Goal: Task Accomplishment & Management: Manage account settings

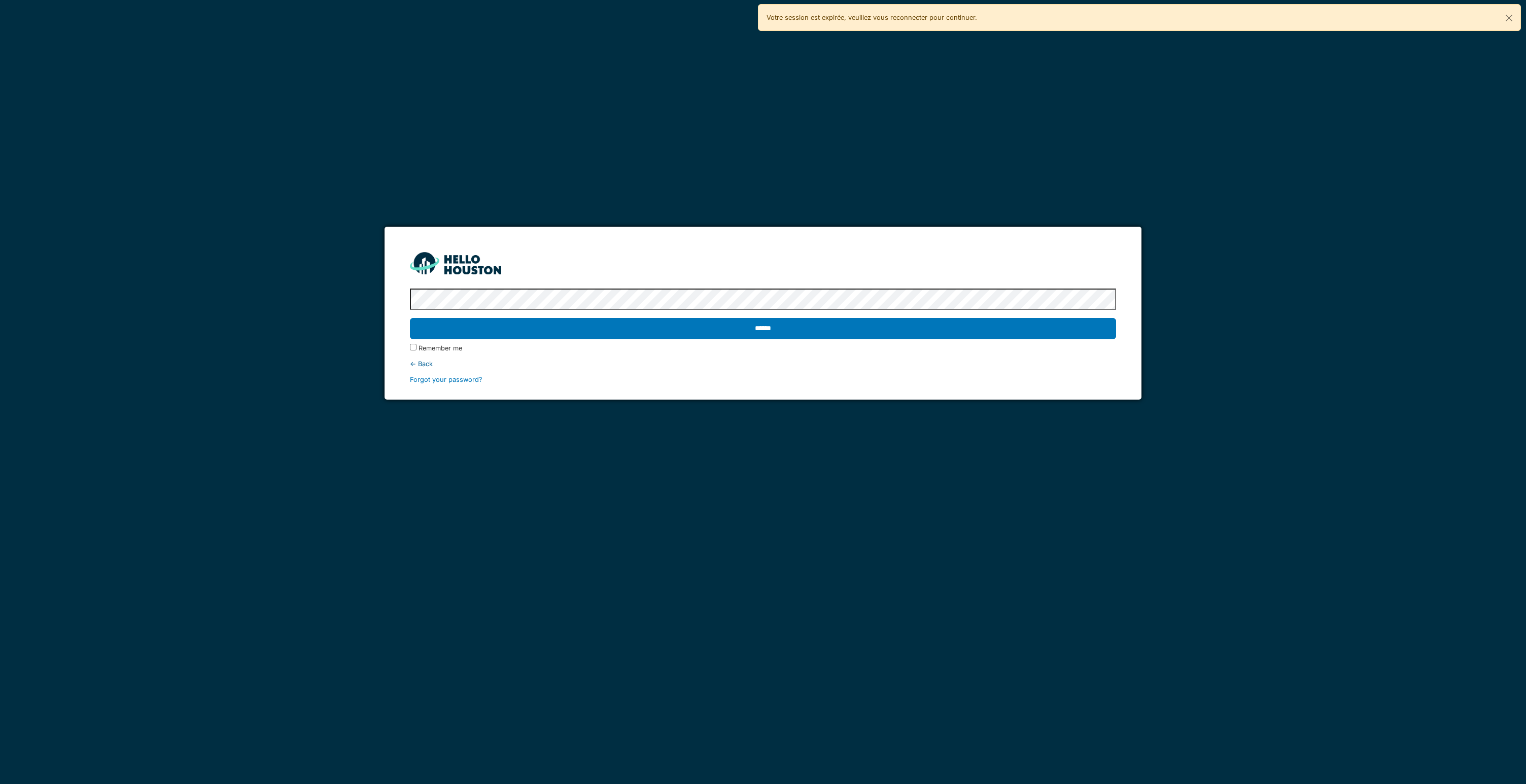
click at [410, 318] on input "******" at bounding box center [762, 329] width 706 height 21
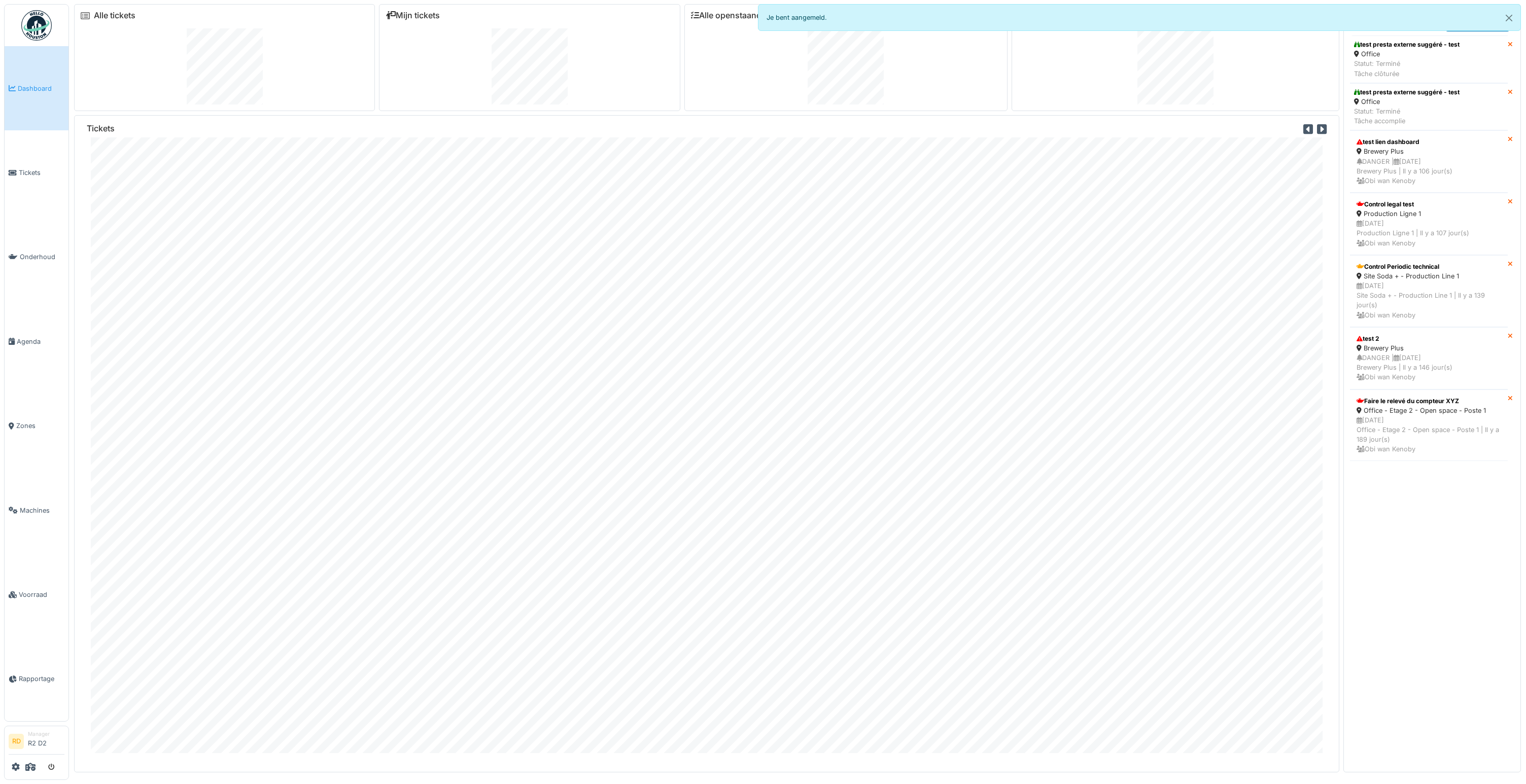
click at [37, 740] on li "Manager R2 D2" at bounding box center [46, 741] width 37 height 22
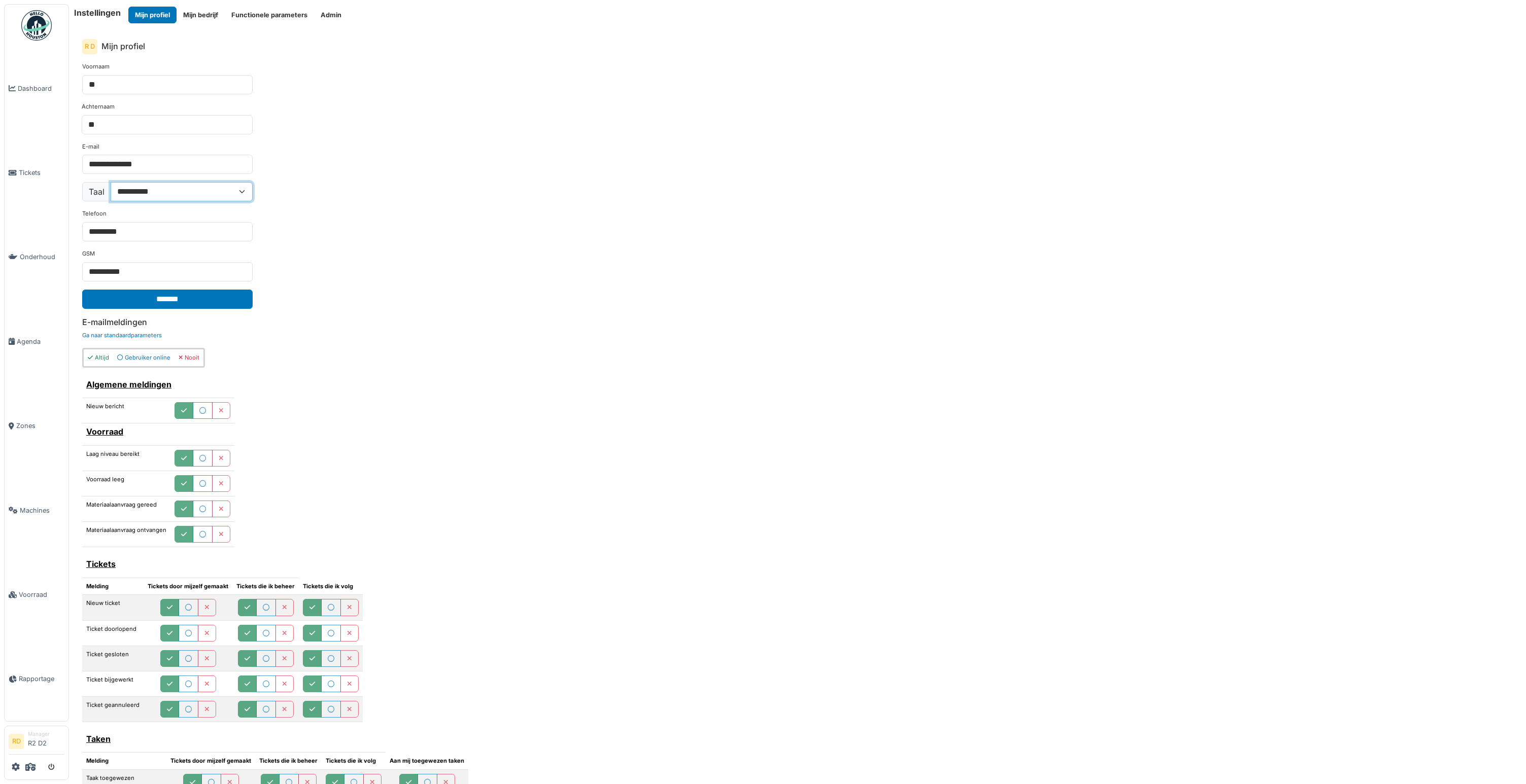
click at [175, 190] on select "**********" at bounding box center [182, 191] width 142 height 20
select select "**"
click at [111, 182] on select "**********" at bounding box center [182, 191] width 142 height 20
click at [161, 296] on input "*******" at bounding box center [168, 299] width 171 height 20
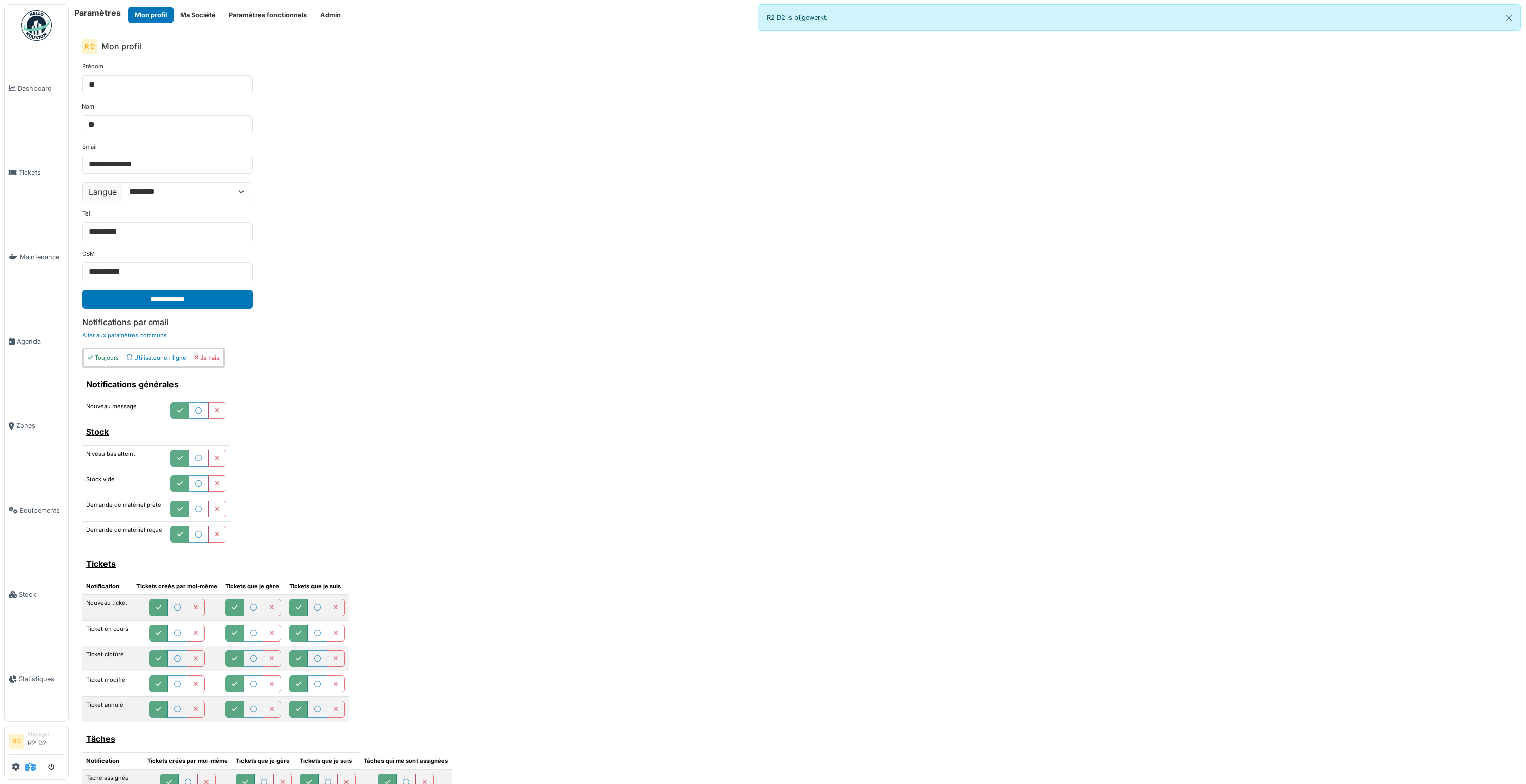
click at [34, 763] on icon at bounding box center [30, 767] width 10 height 8
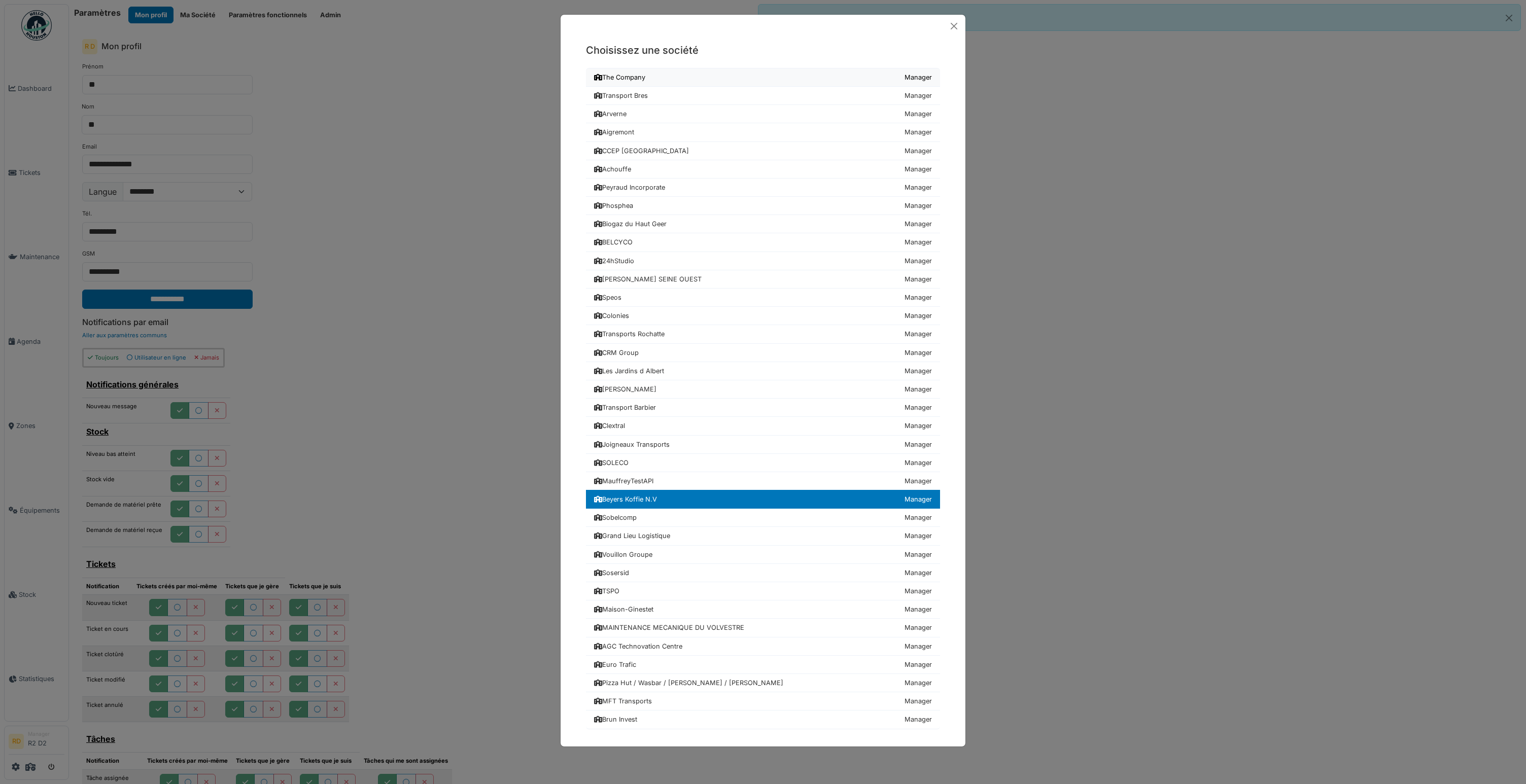
click at [653, 76] on link "The Company Manager" at bounding box center [763, 78] width 354 height 19
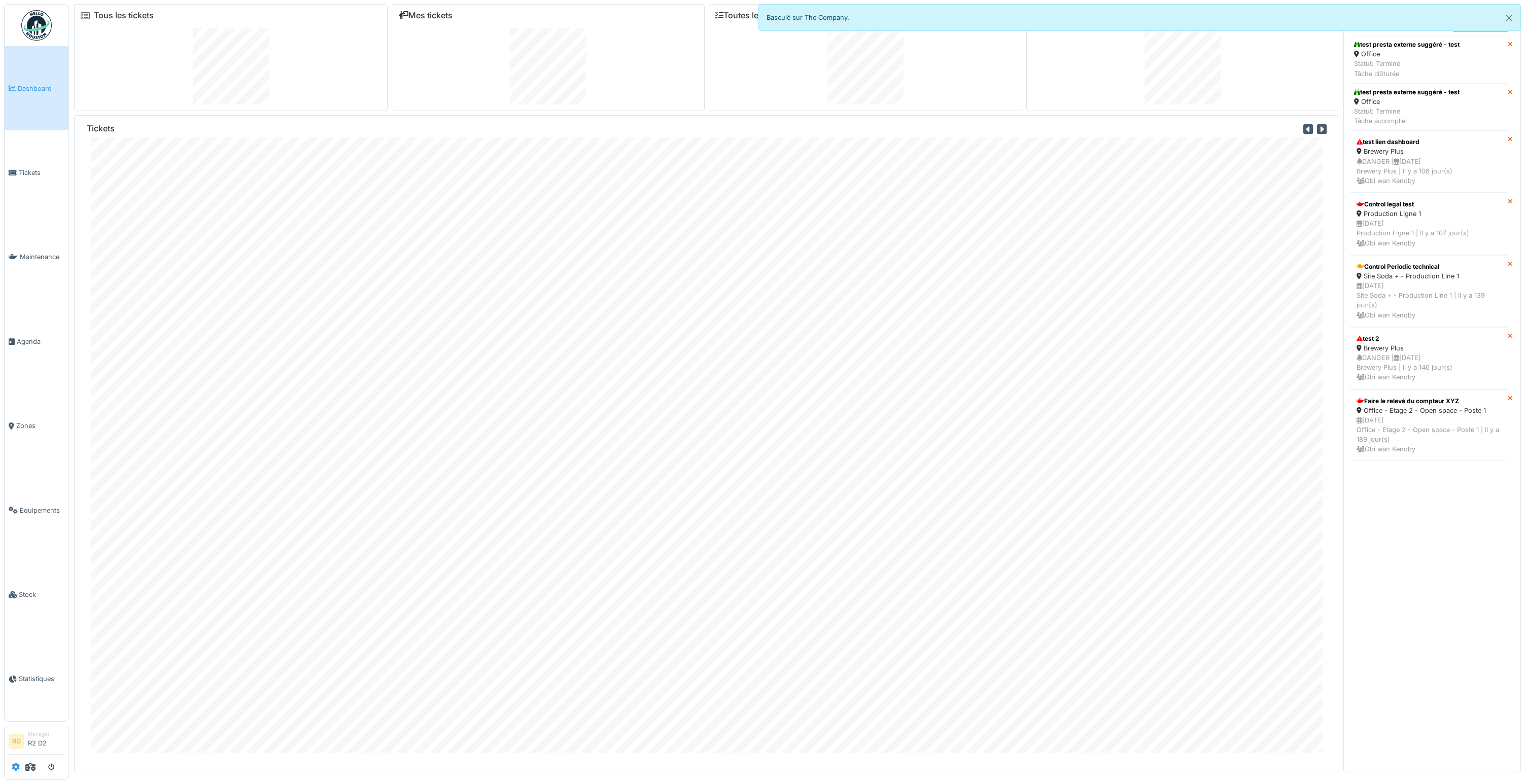
click at [15, 768] on icon at bounding box center [16, 767] width 8 height 8
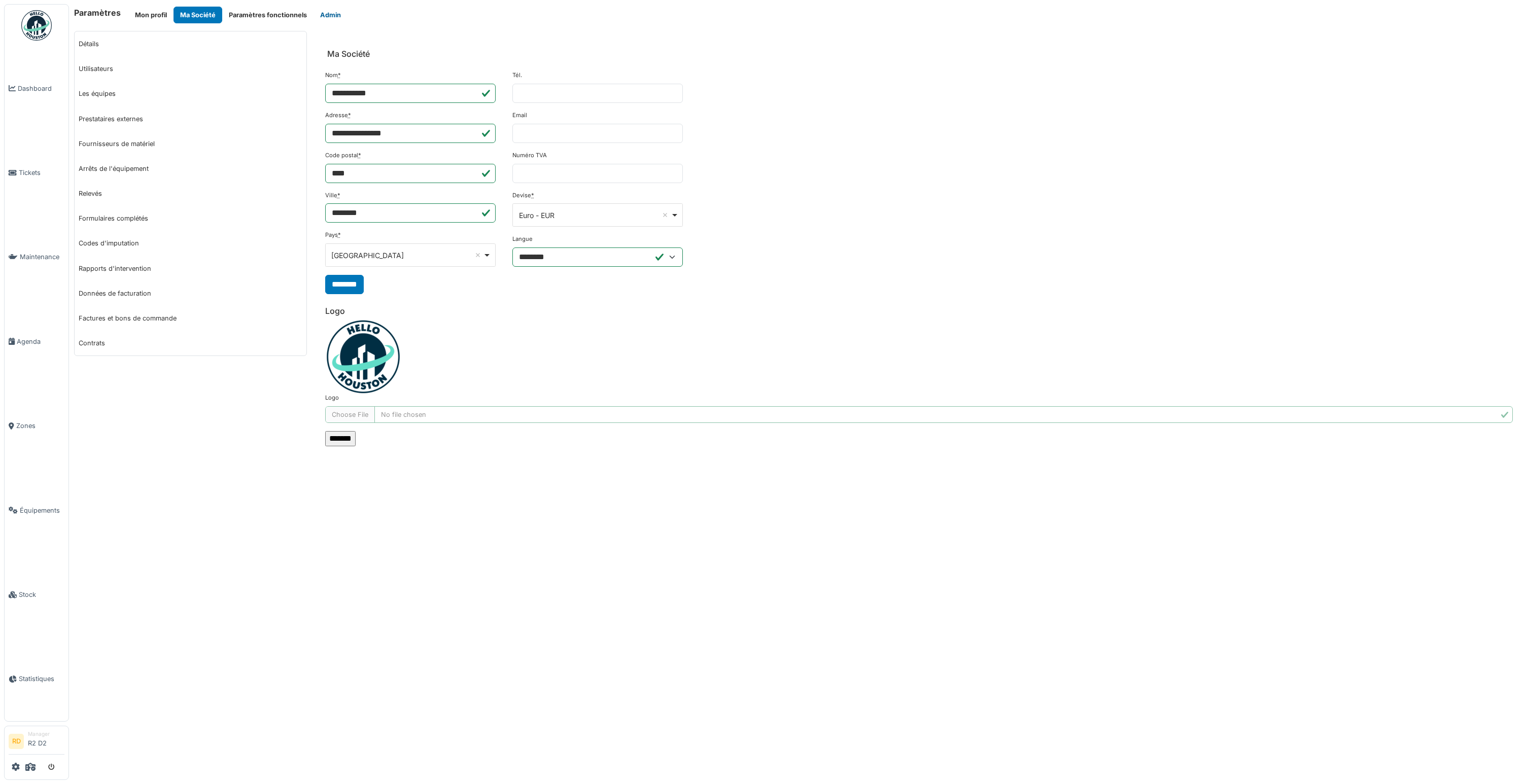
click at [331, 13] on button "Admin" at bounding box center [330, 15] width 34 height 17
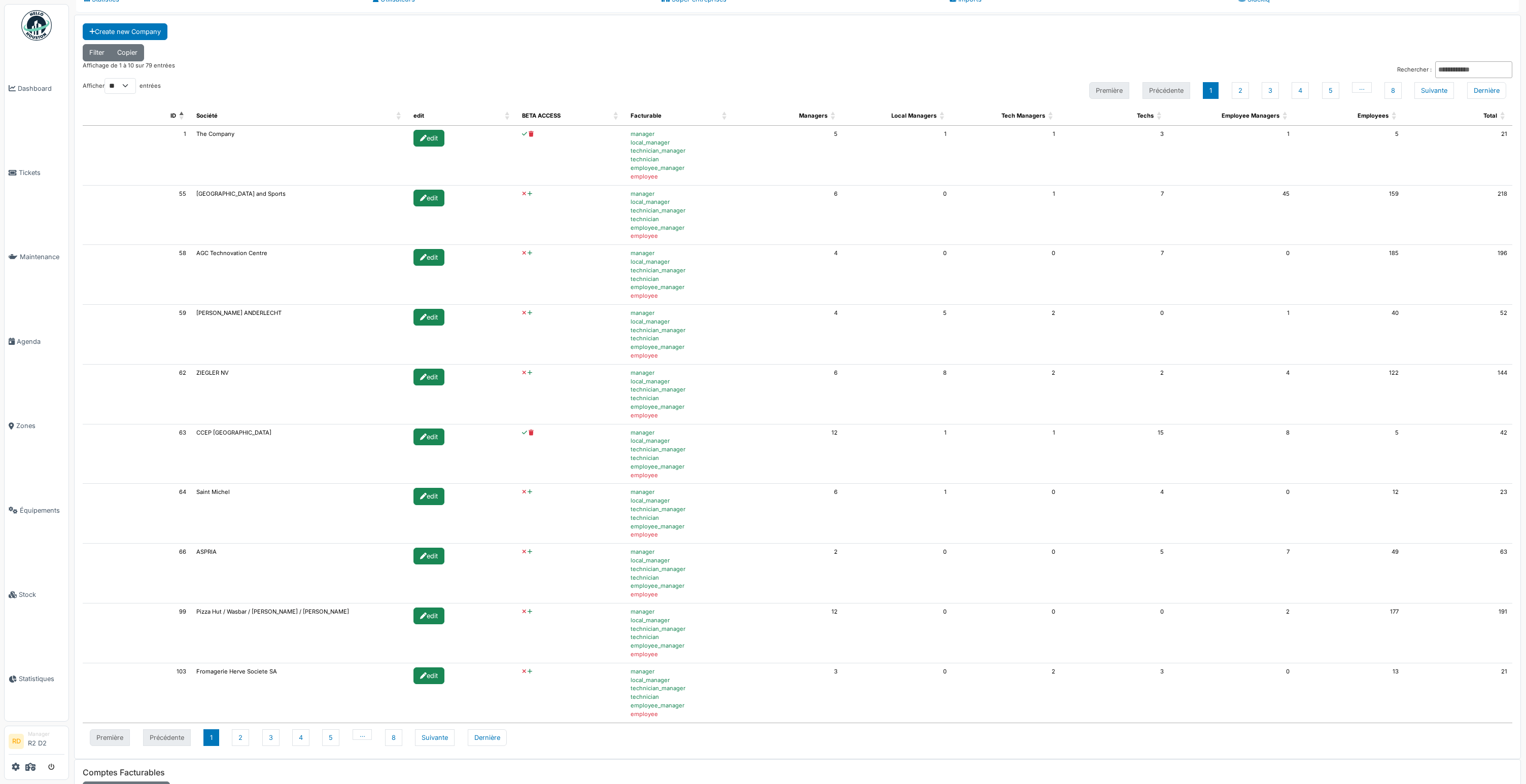
scroll to position [47, 0]
click at [426, 140] on div "edit" at bounding box center [429, 139] width 31 height 17
click at [425, 140] on icon at bounding box center [423, 139] width 7 height 7
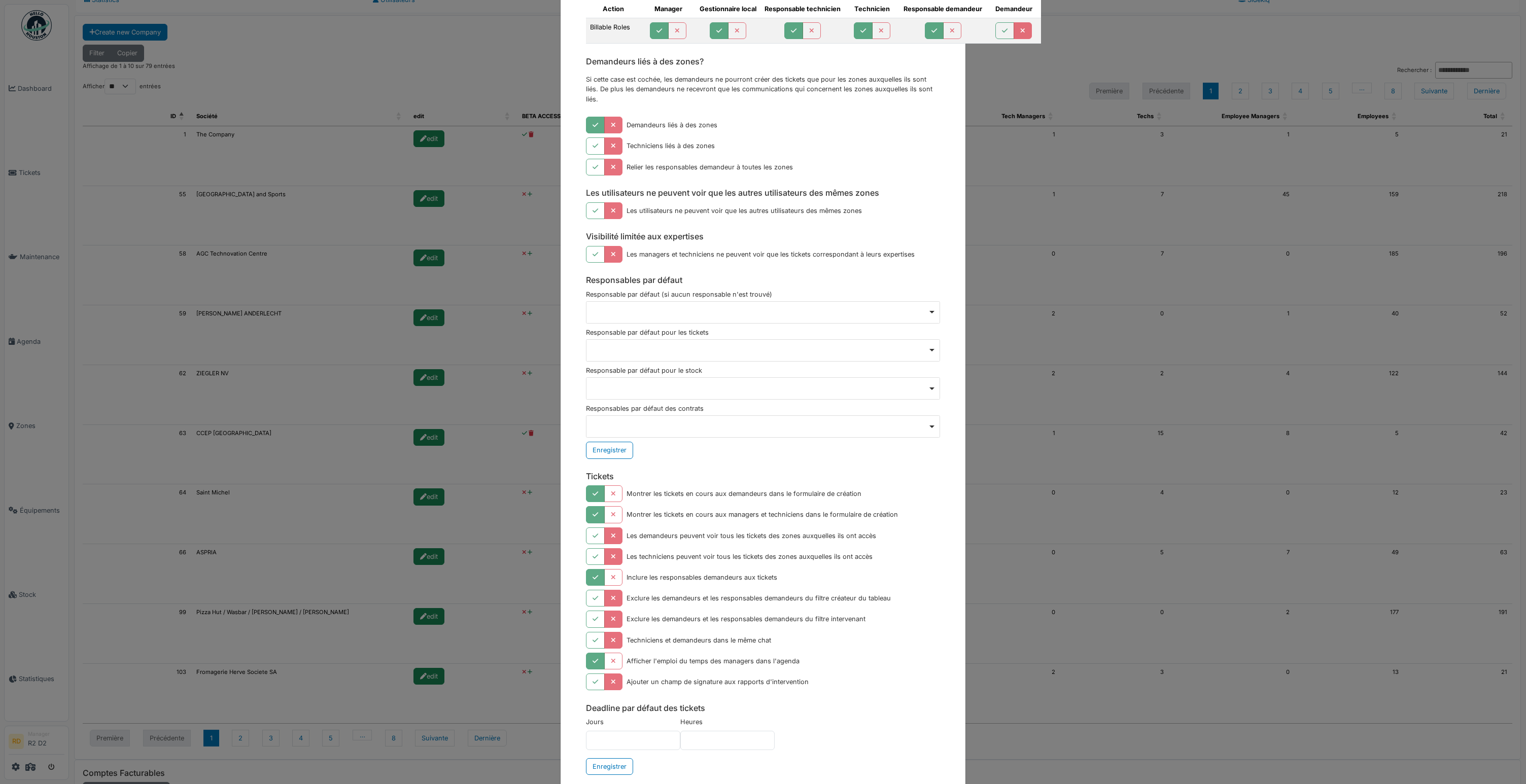
scroll to position [97, 0]
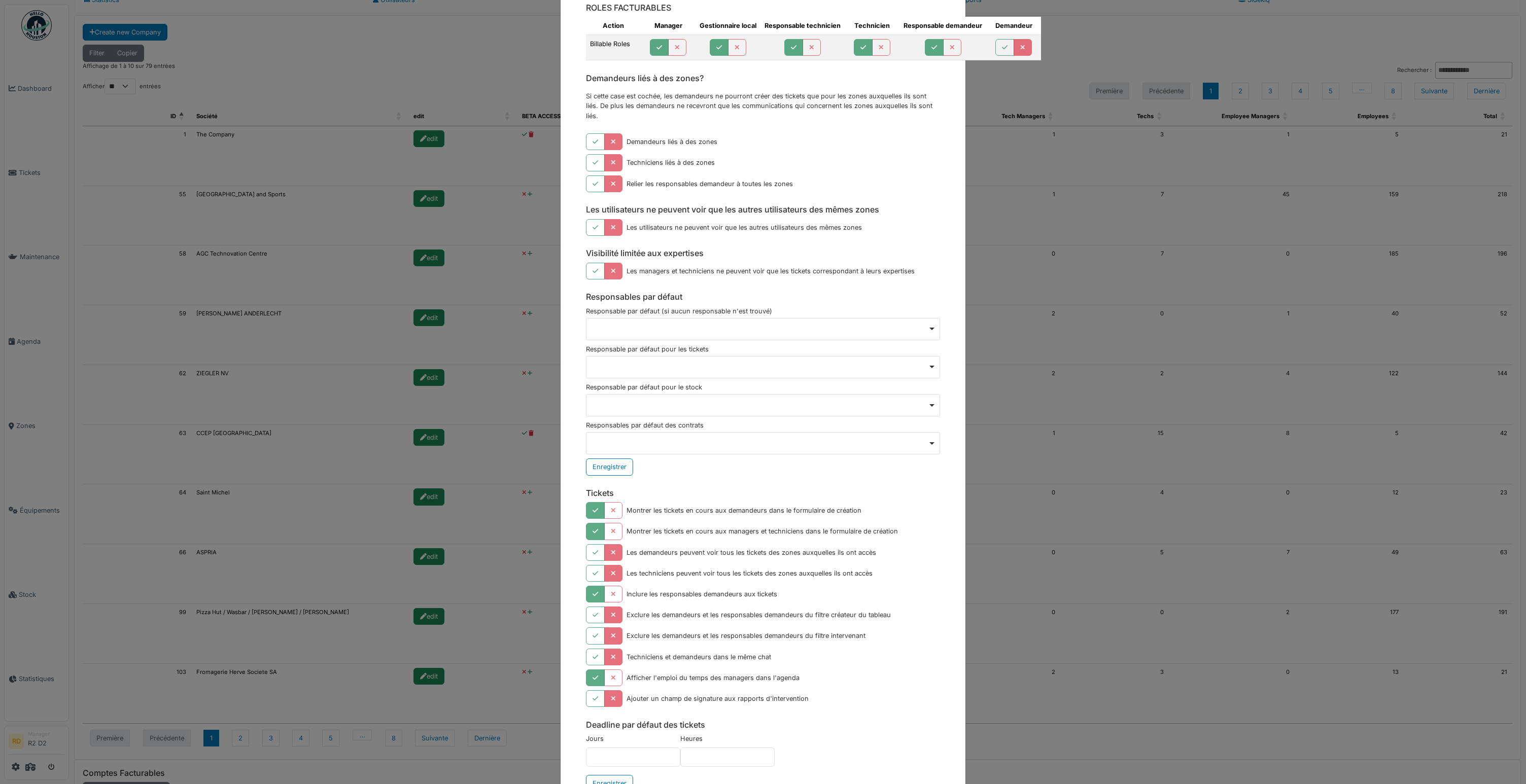
click at [483, 77] on div "Modifier The Company ROLES FACTURABLES Action Manager Gestionnaire local Respon…" at bounding box center [763, 392] width 1526 height 784
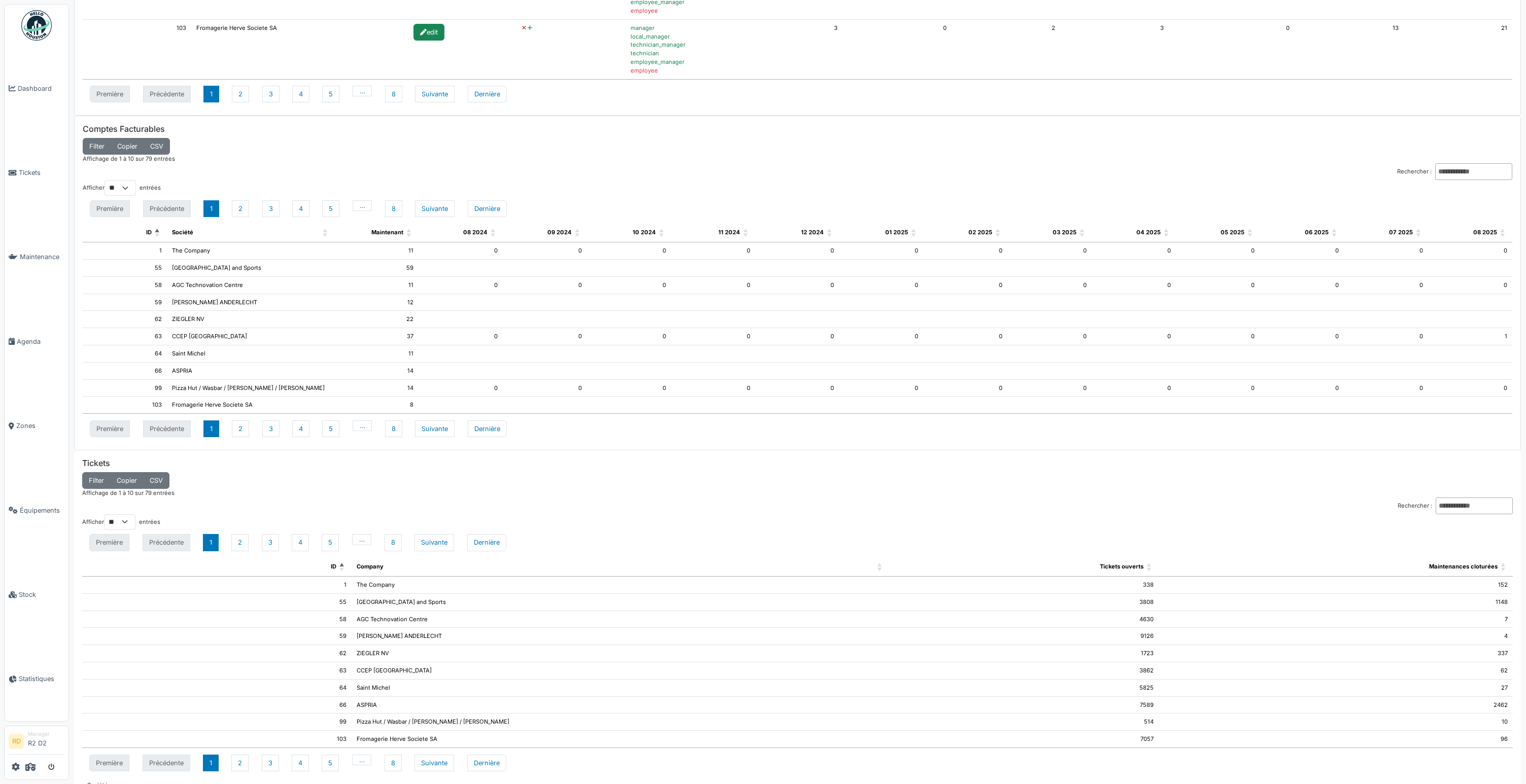
scroll to position [694, 0]
drag, startPoint x: 1386, startPoint y: 450, endPoint x: 1525, endPoint y: 783, distance: 360.8
click at [1525, 783] on div "Paramètres Mon profil Ma Société Paramètres fonctionnels Admin Statistics Utili…" at bounding box center [797, 392] width 1457 height 784
click at [812, 193] on div "Afficher ** ** ** *** entrées Première Précédente 1 2 3 4 5 … 8 Suivante Derniè…" at bounding box center [797, 197] width 1429 height 40
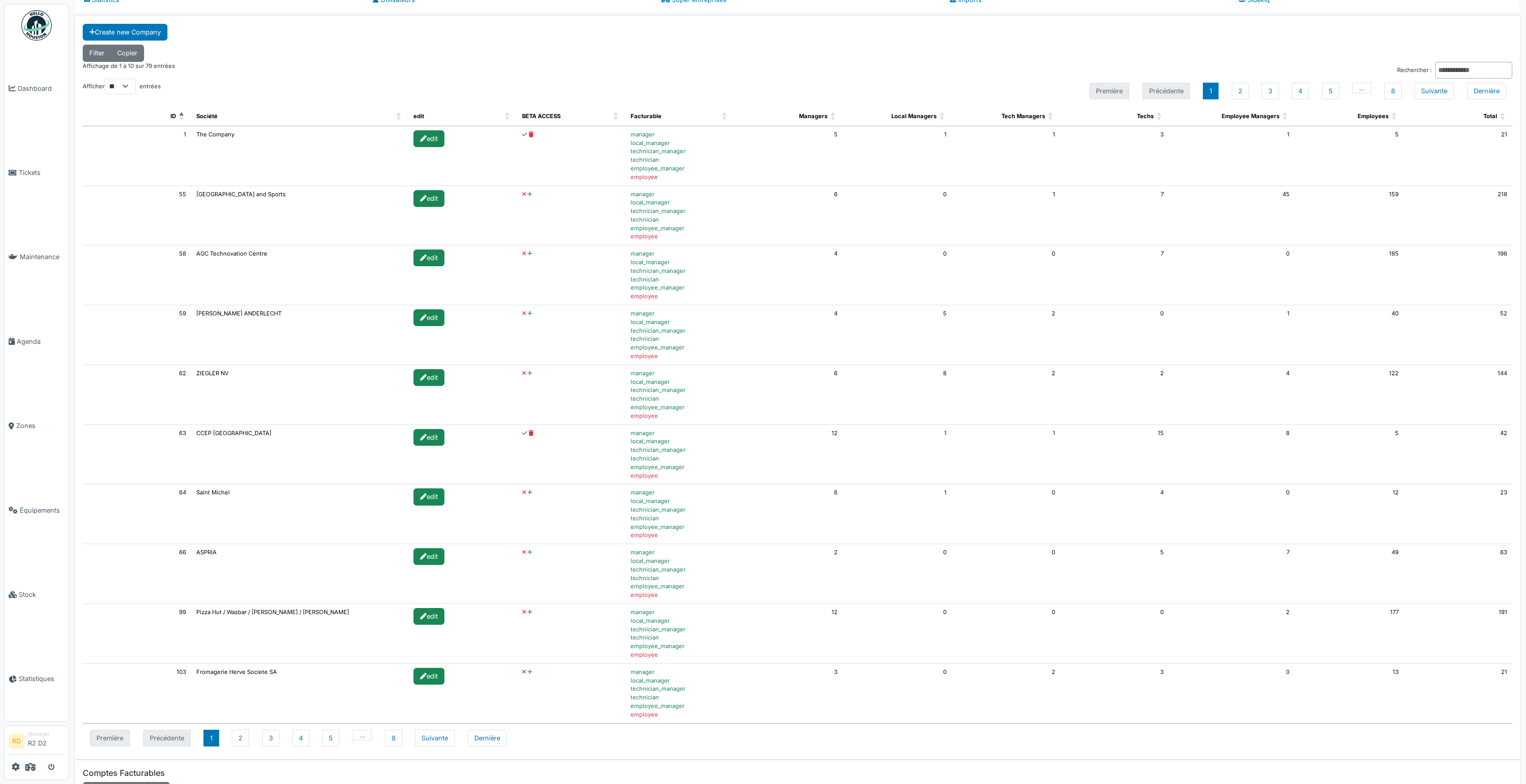
scroll to position [49, 0]
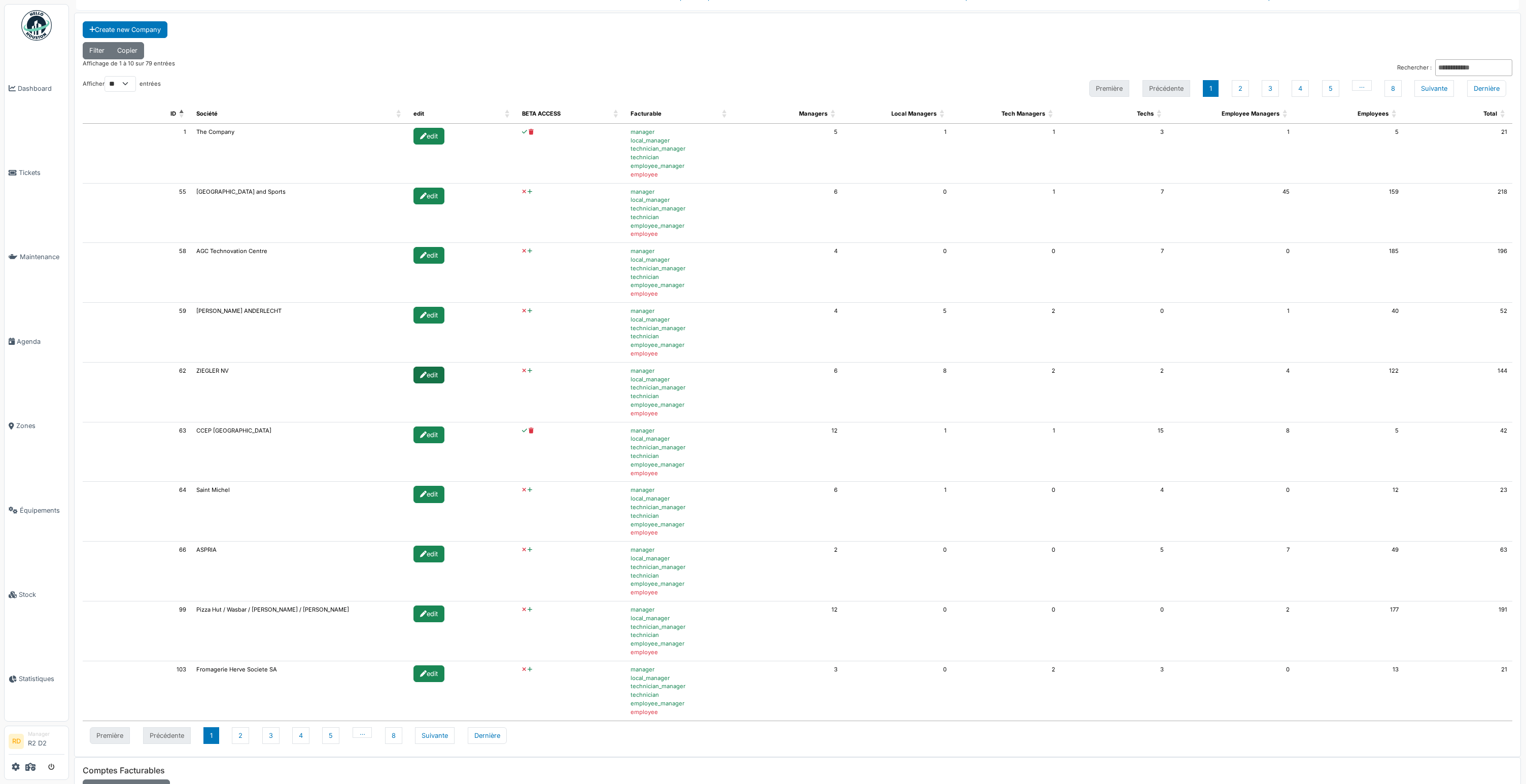
click at [427, 375] on div "edit" at bounding box center [429, 375] width 31 height 17
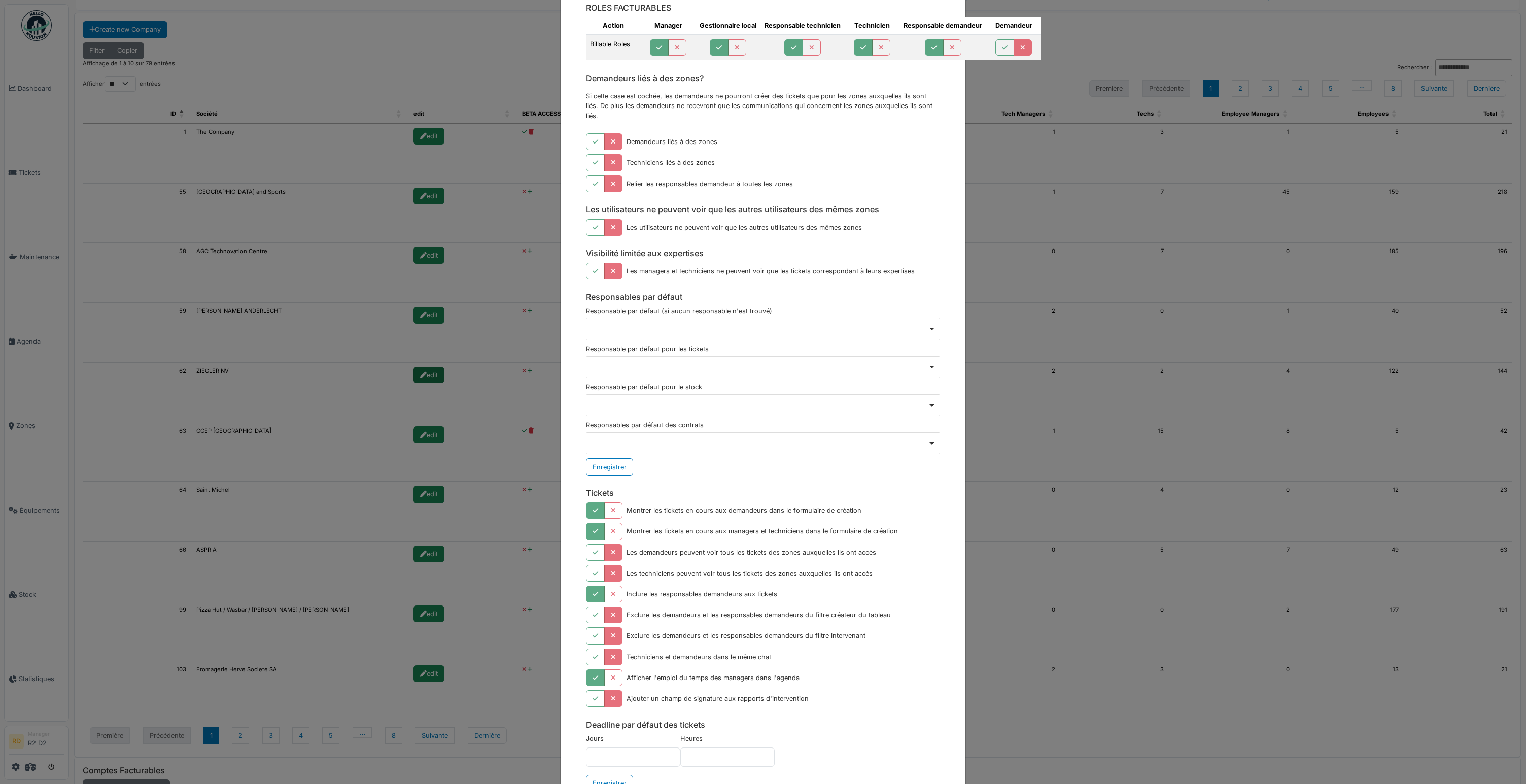
scroll to position [0, 0]
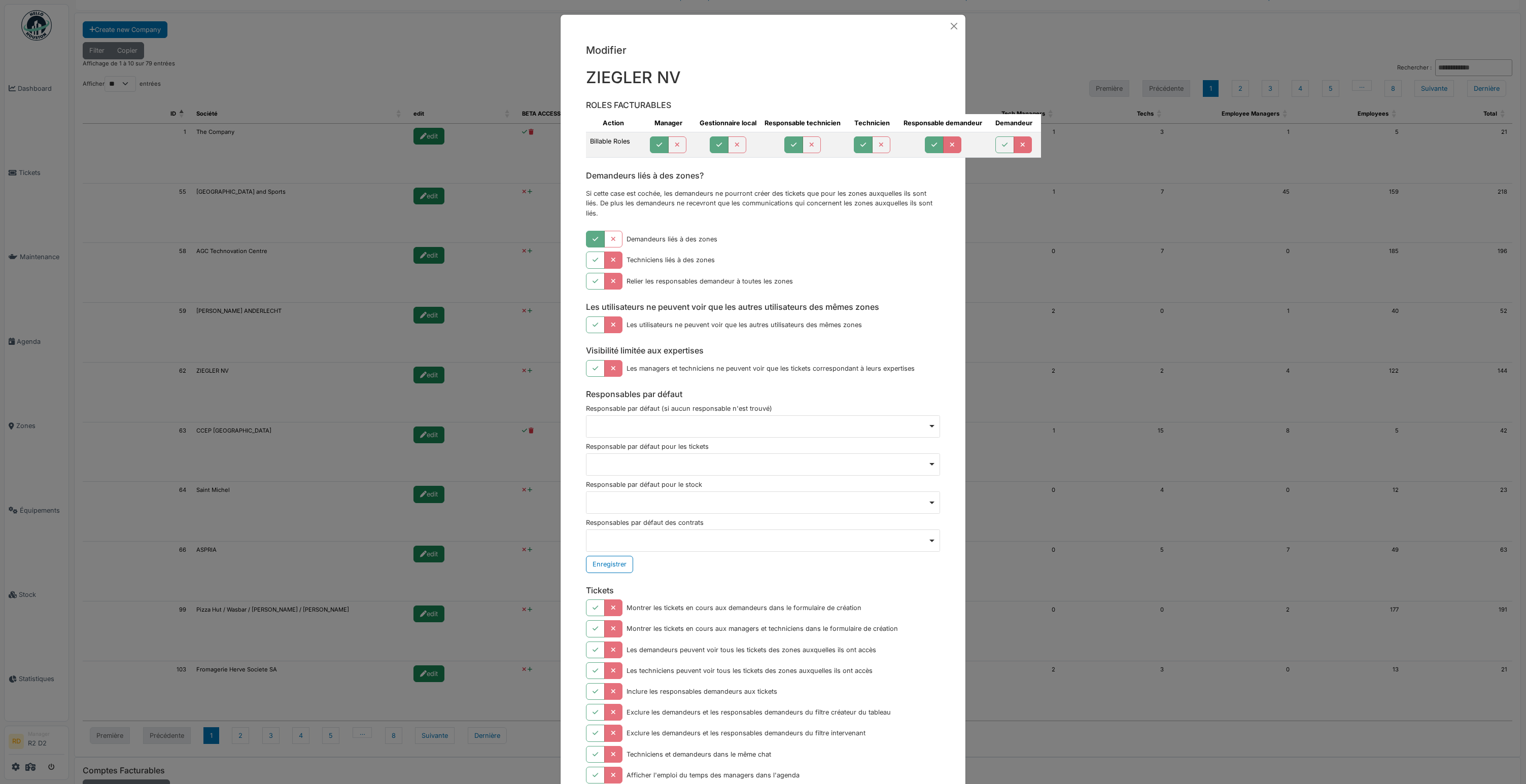
click at [950, 145] on icon "button" at bounding box center [952, 145] width 5 height 7
click at [953, 25] on button "Close" at bounding box center [954, 26] width 15 height 15
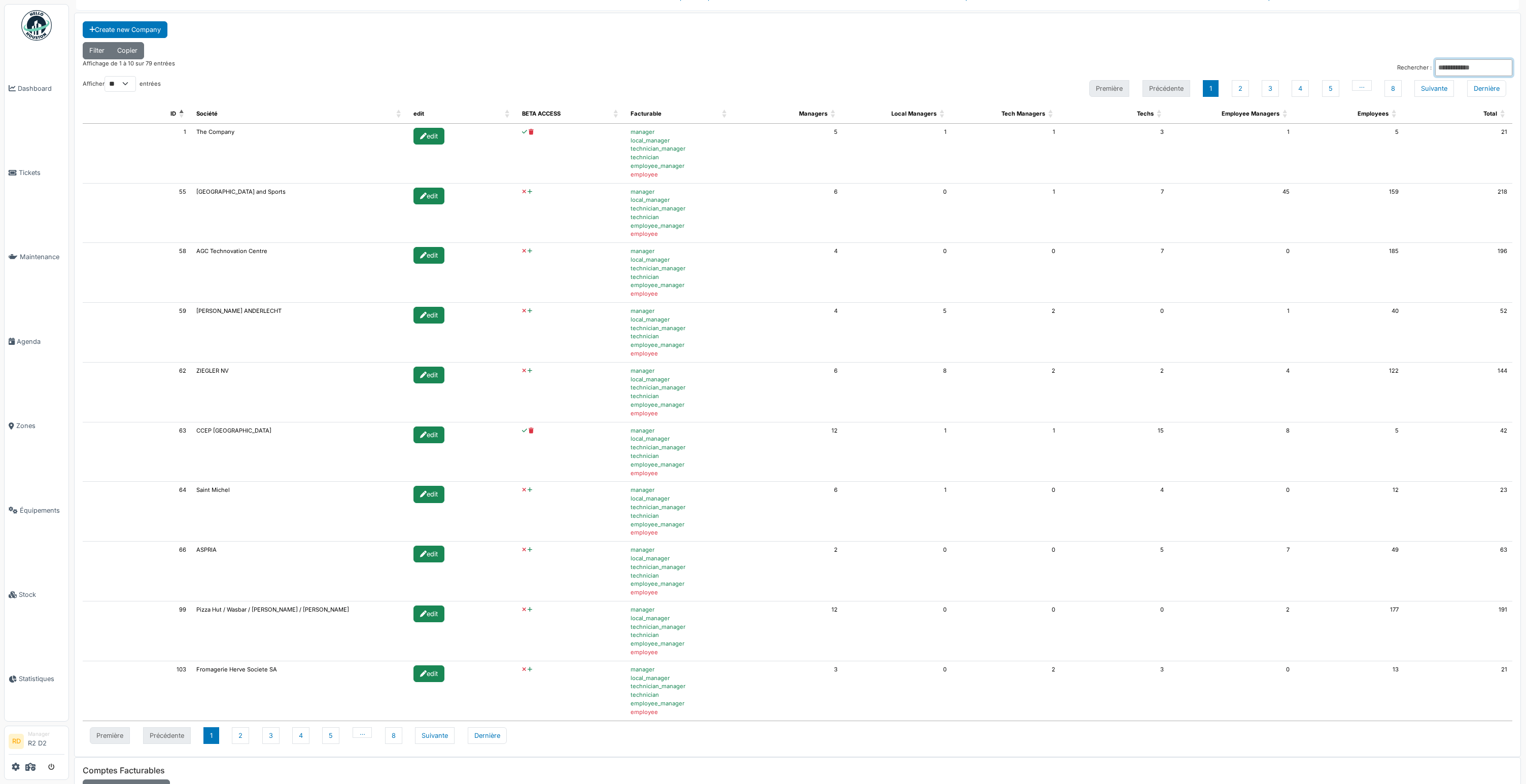
click at [1447, 67] on input "Rechercher :" at bounding box center [1474, 68] width 77 height 17
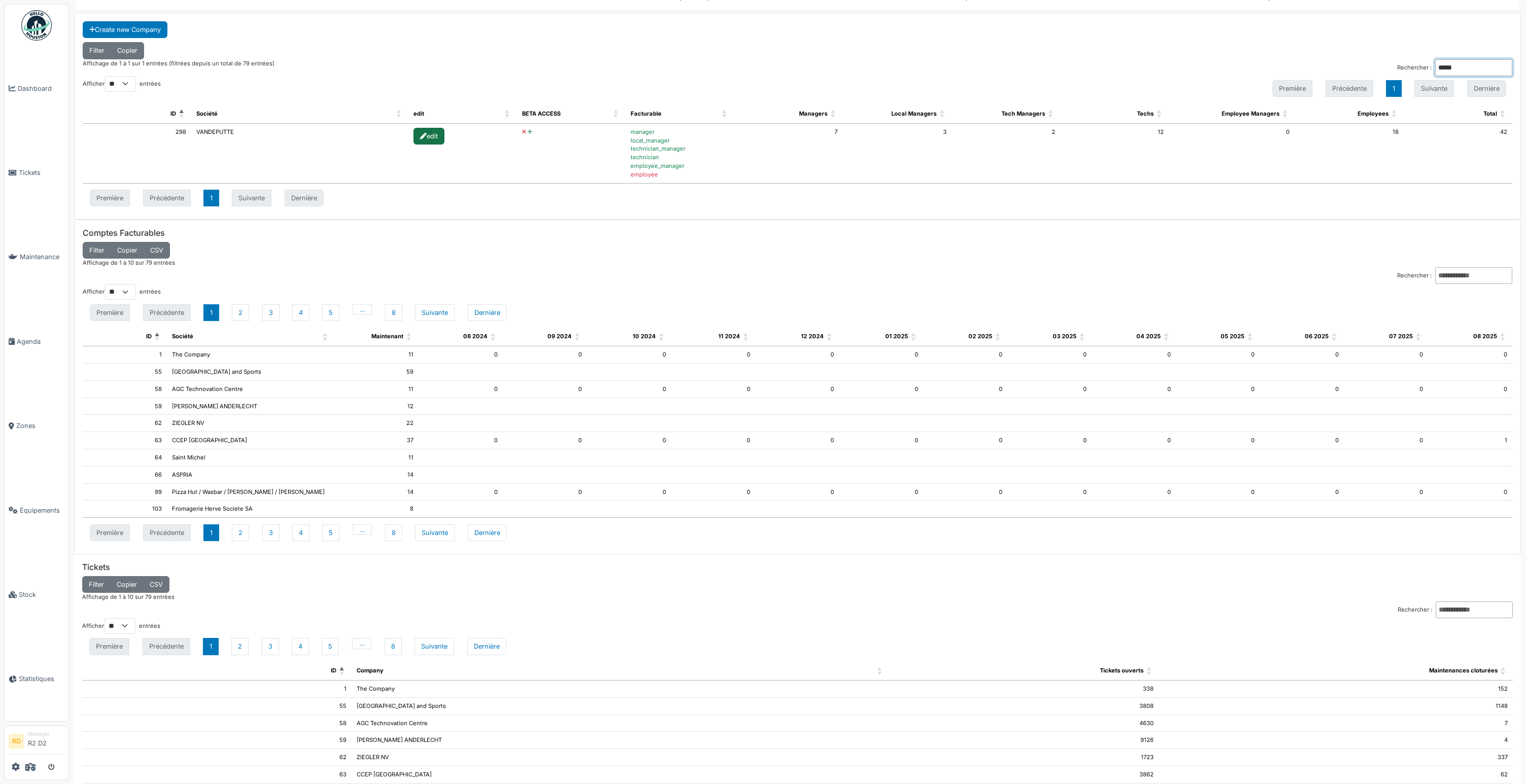
type input "*****"
click at [428, 138] on div "edit" at bounding box center [429, 136] width 31 height 17
click at [427, 129] on div "edit" at bounding box center [429, 136] width 31 height 17
click at [428, 137] on div "edit" at bounding box center [429, 136] width 31 height 17
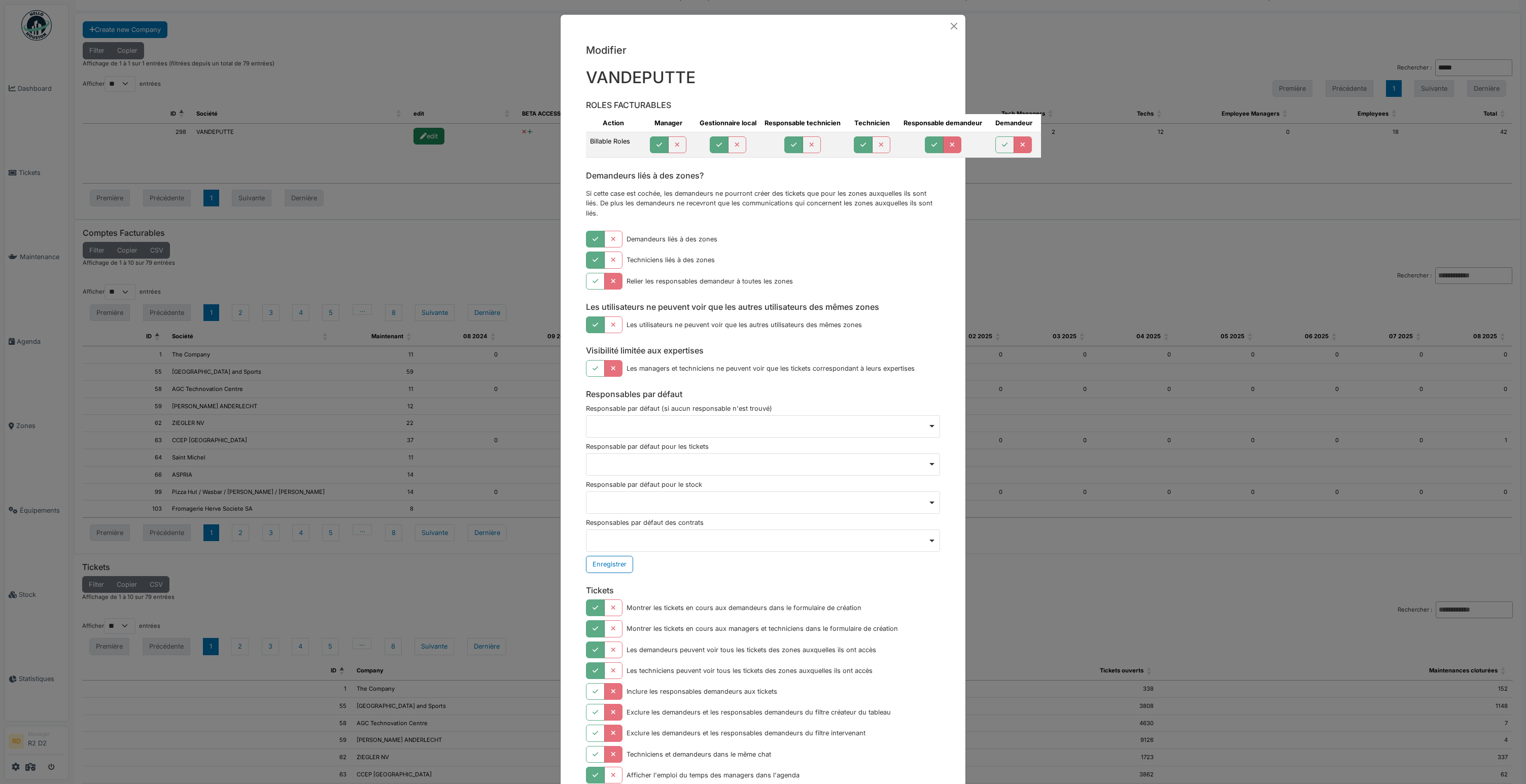
click at [950, 146] on icon "button" at bounding box center [952, 145] width 5 height 7
click at [1018, 181] on div "Modifier VANDEPUTTE ROLES FACTURABLES Action Manager Gestionnaire local Respons…" at bounding box center [763, 392] width 1526 height 784
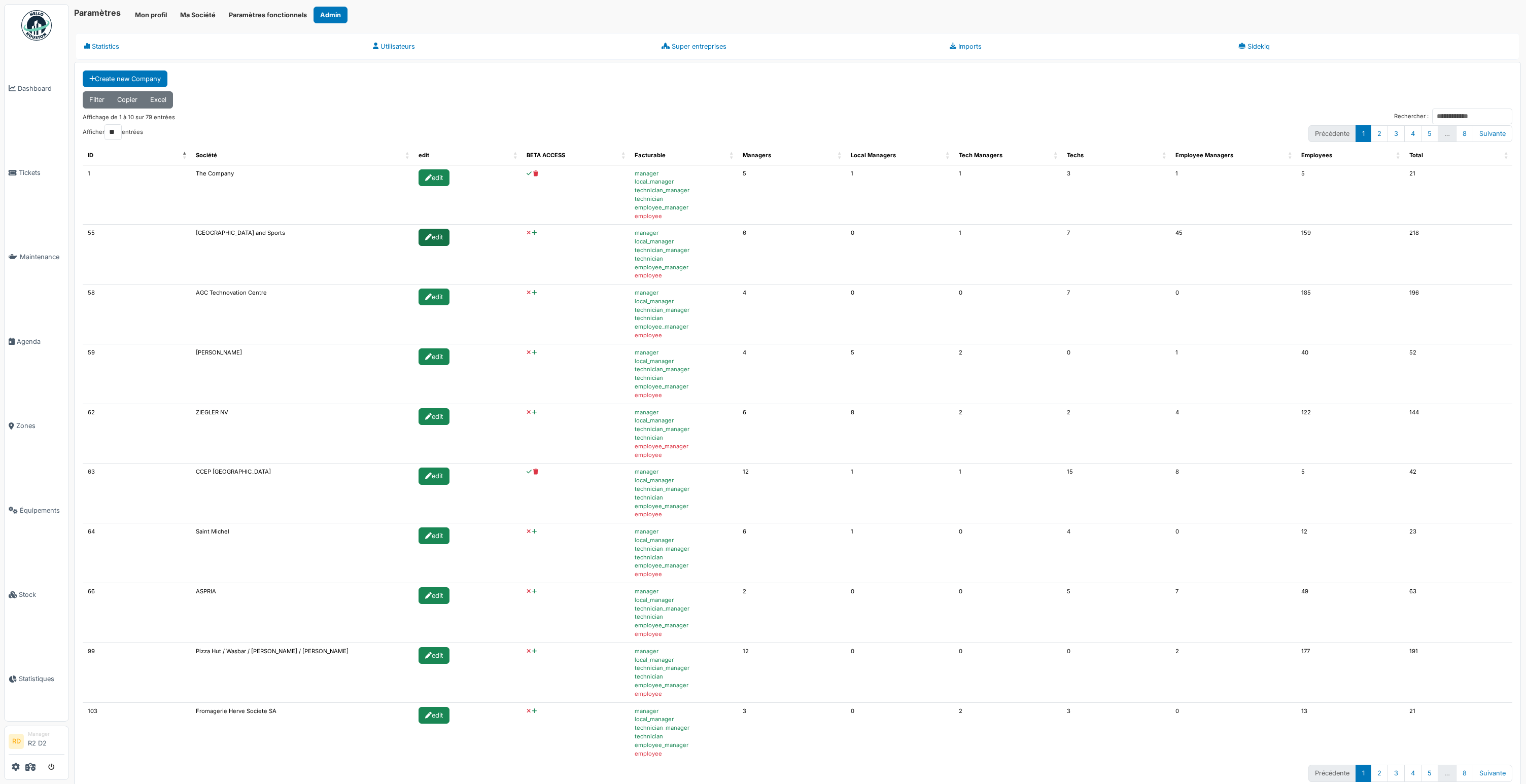
click at [429, 236] on icon at bounding box center [428, 237] width 7 height 7
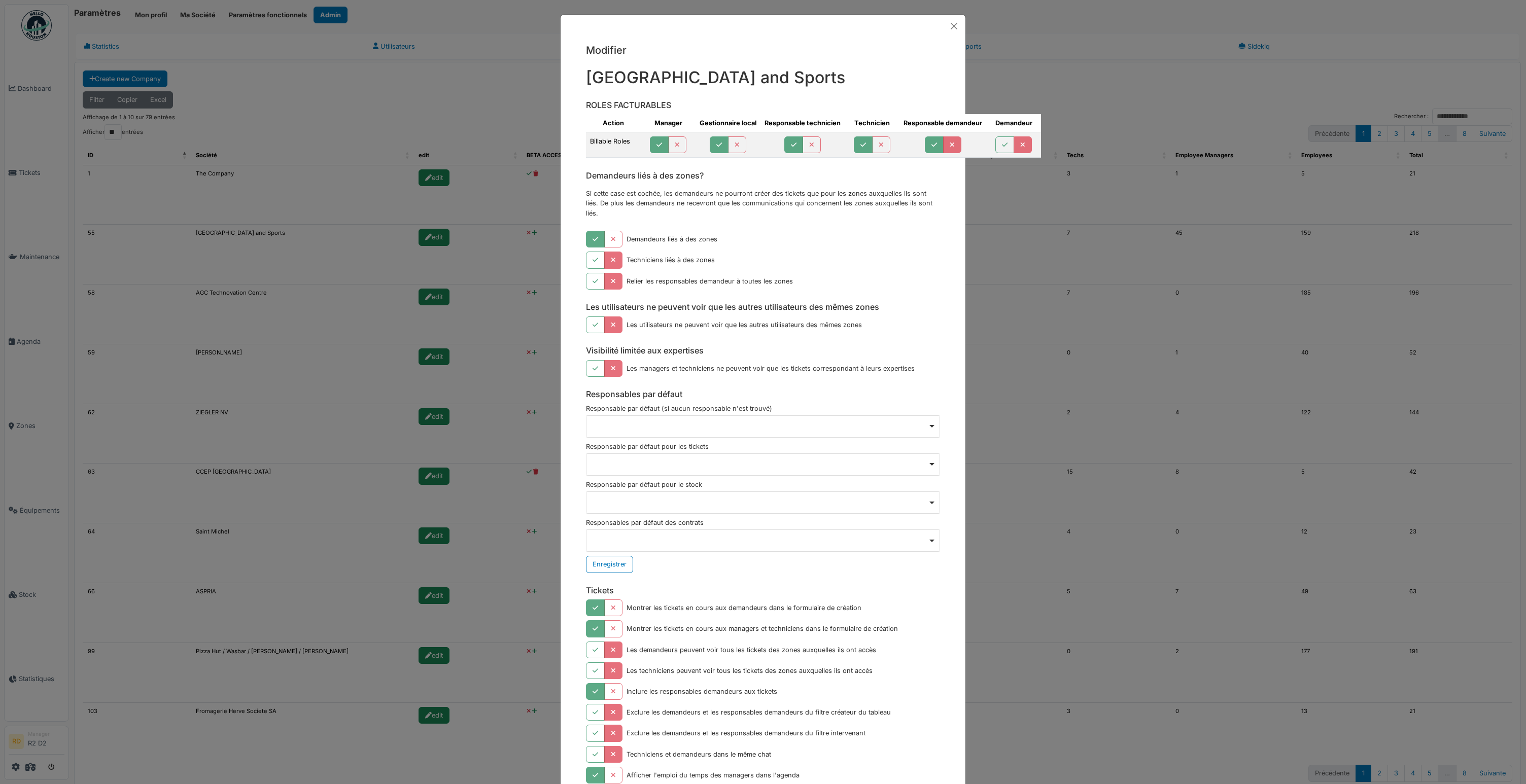
click at [950, 143] on icon "button" at bounding box center [952, 145] width 5 height 7
click at [954, 25] on button "Close" at bounding box center [954, 26] width 15 height 15
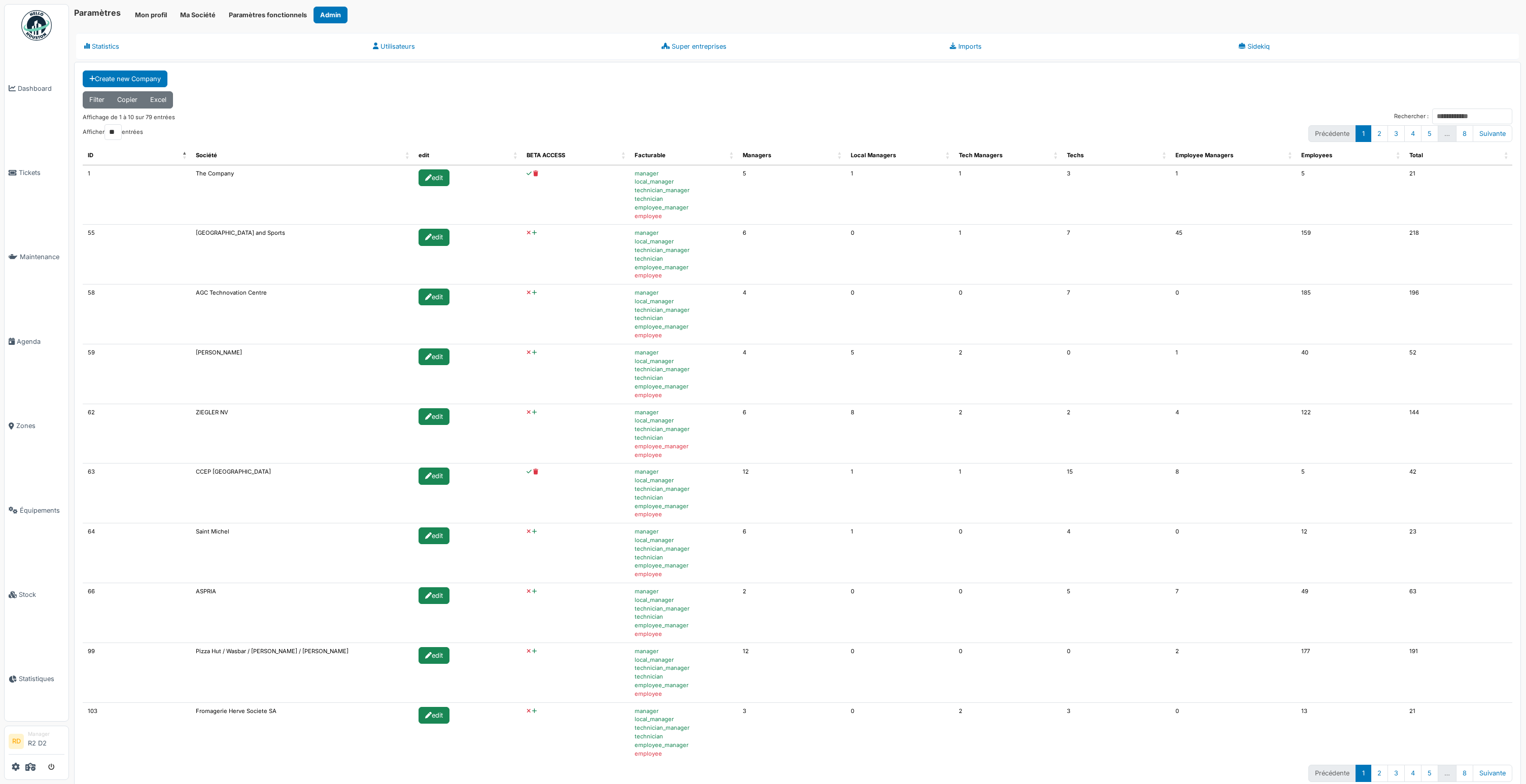
click at [874, 86] on div "Create new Company Filter Copier Excel Filtres actifs - 0 Effacer tout Montrer …" at bounding box center [797, 426] width 1446 height 728
click at [1165, 157] on th "Techs" at bounding box center [1115, 156] width 108 height 20
click at [1165, 157] on th "Techs" at bounding box center [1115, 156] width 108 height 20
click at [1163, 157] on th "Techs" at bounding box center [1115, 156] width 108 height 20
click at [1166, 158] on th "Techs" at bounding box center [1115, 156] width 108 height 20
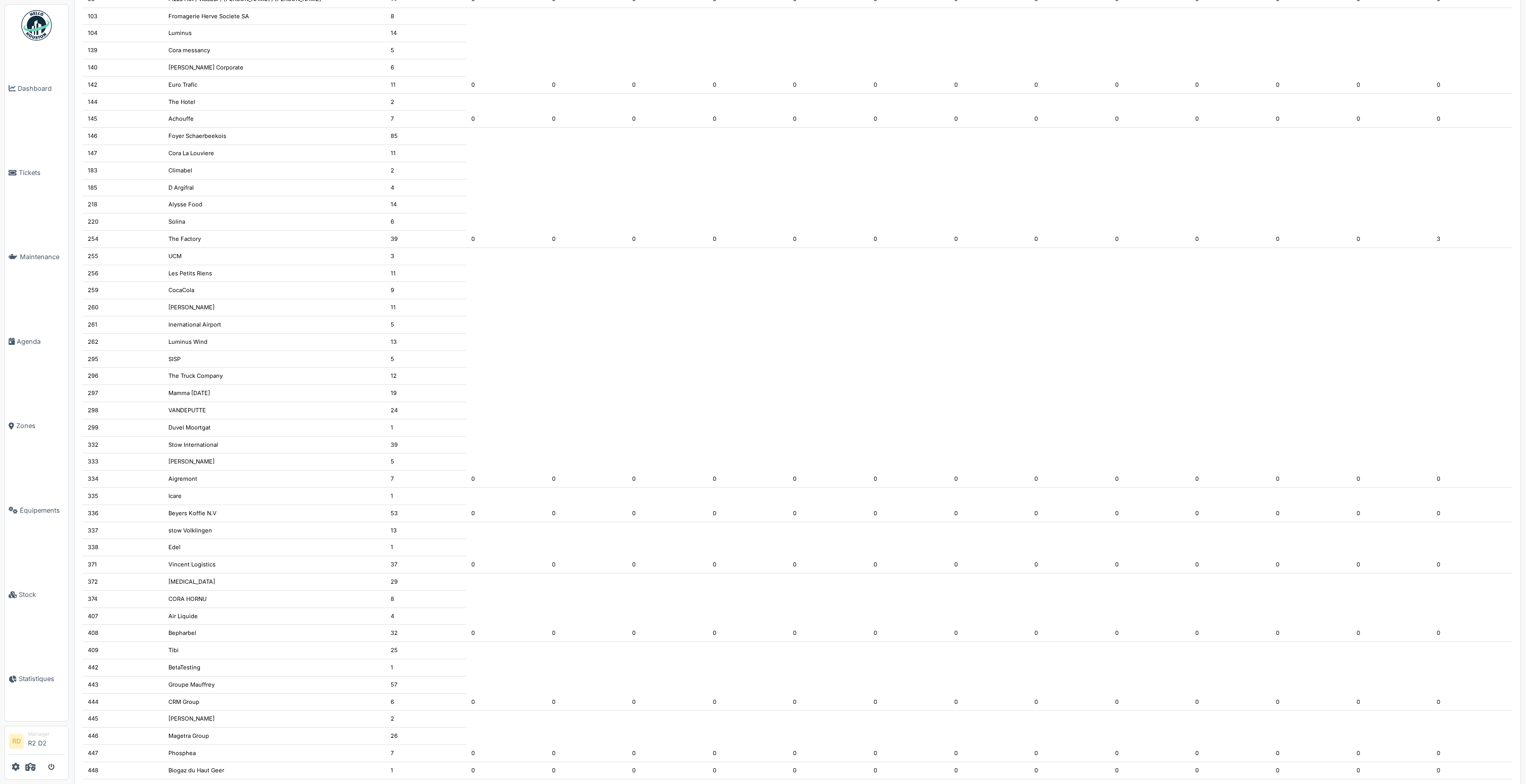
scroll to position [984, 0]
click at [395, 406] on td "24" at bounding box center [426, 406] width 81 height 17
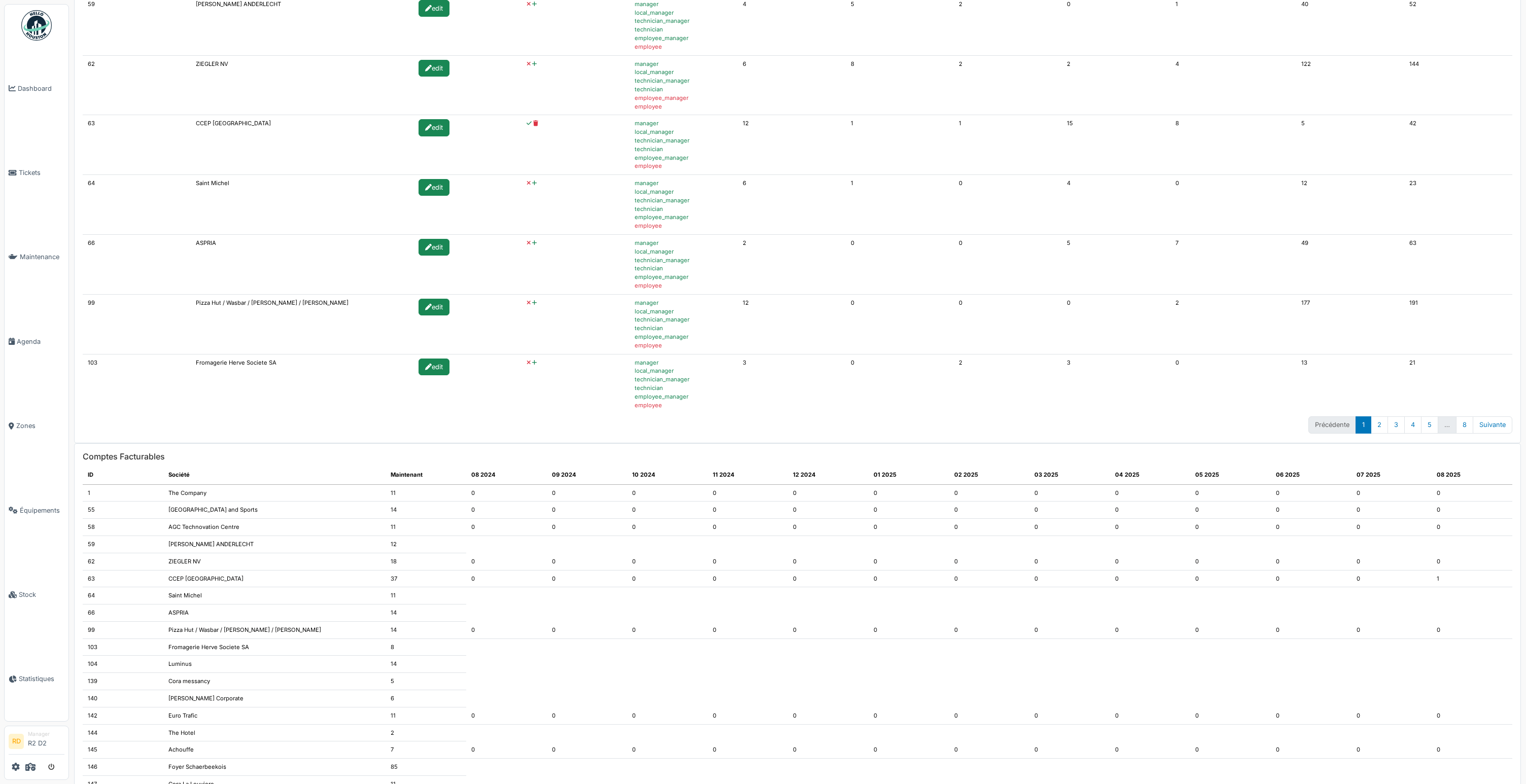
scroll to position [349, 0]
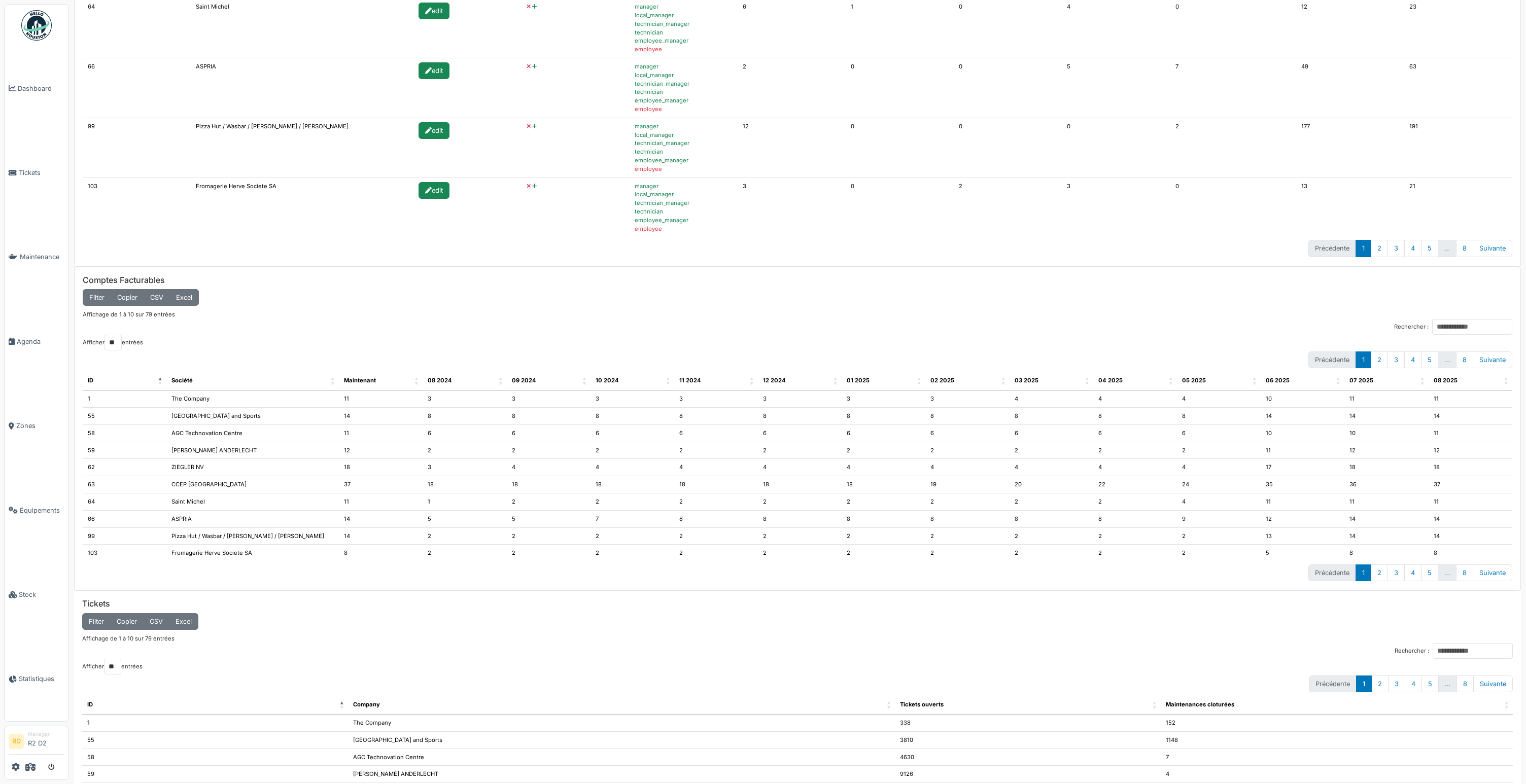
scroll to position [560, 0]
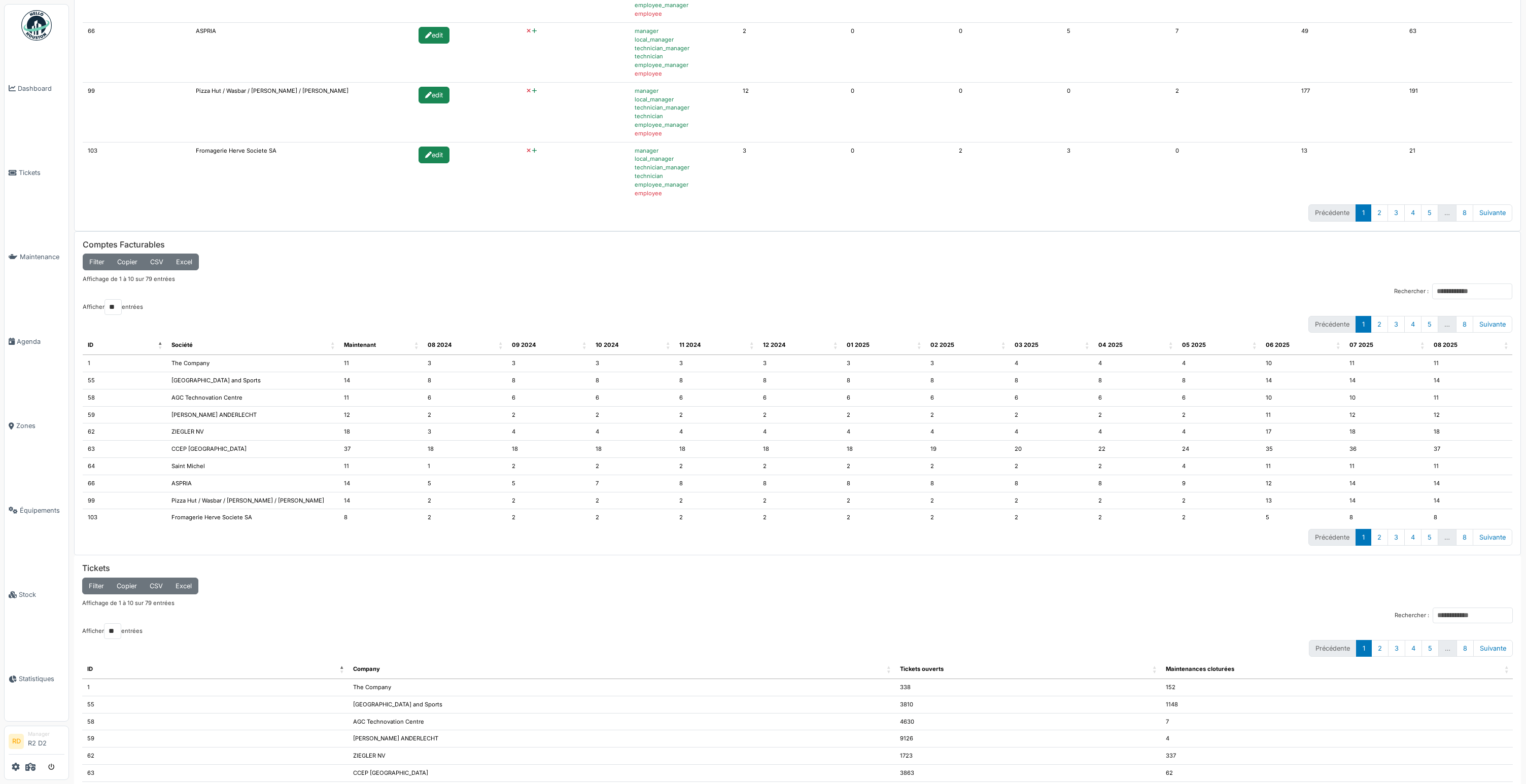
click at [380, 277] on div "Affichage de 1 à 10 sur 79 entrées" at bounding box center [797, 277] width 1429 height 13
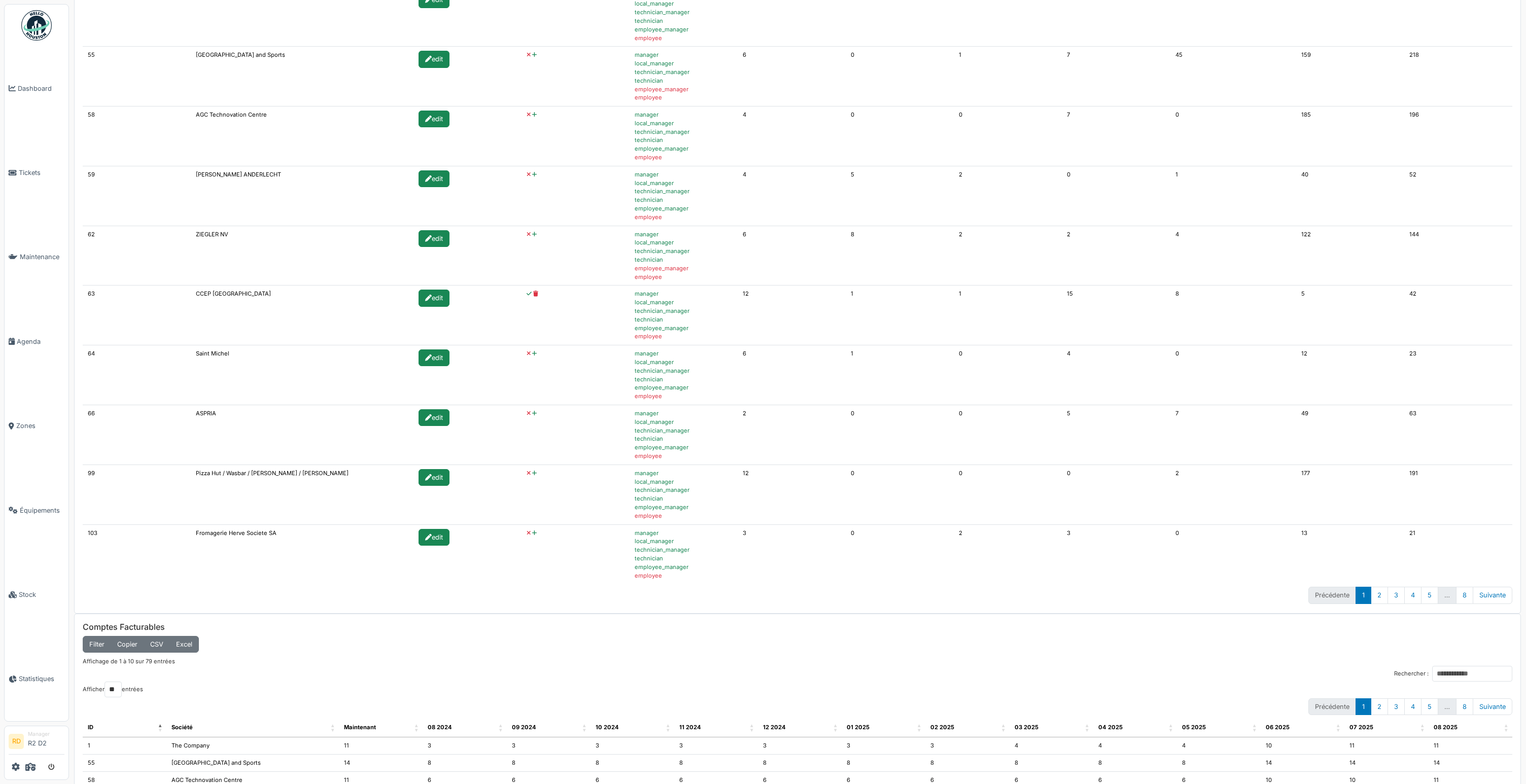
scroll to position [0, 0]
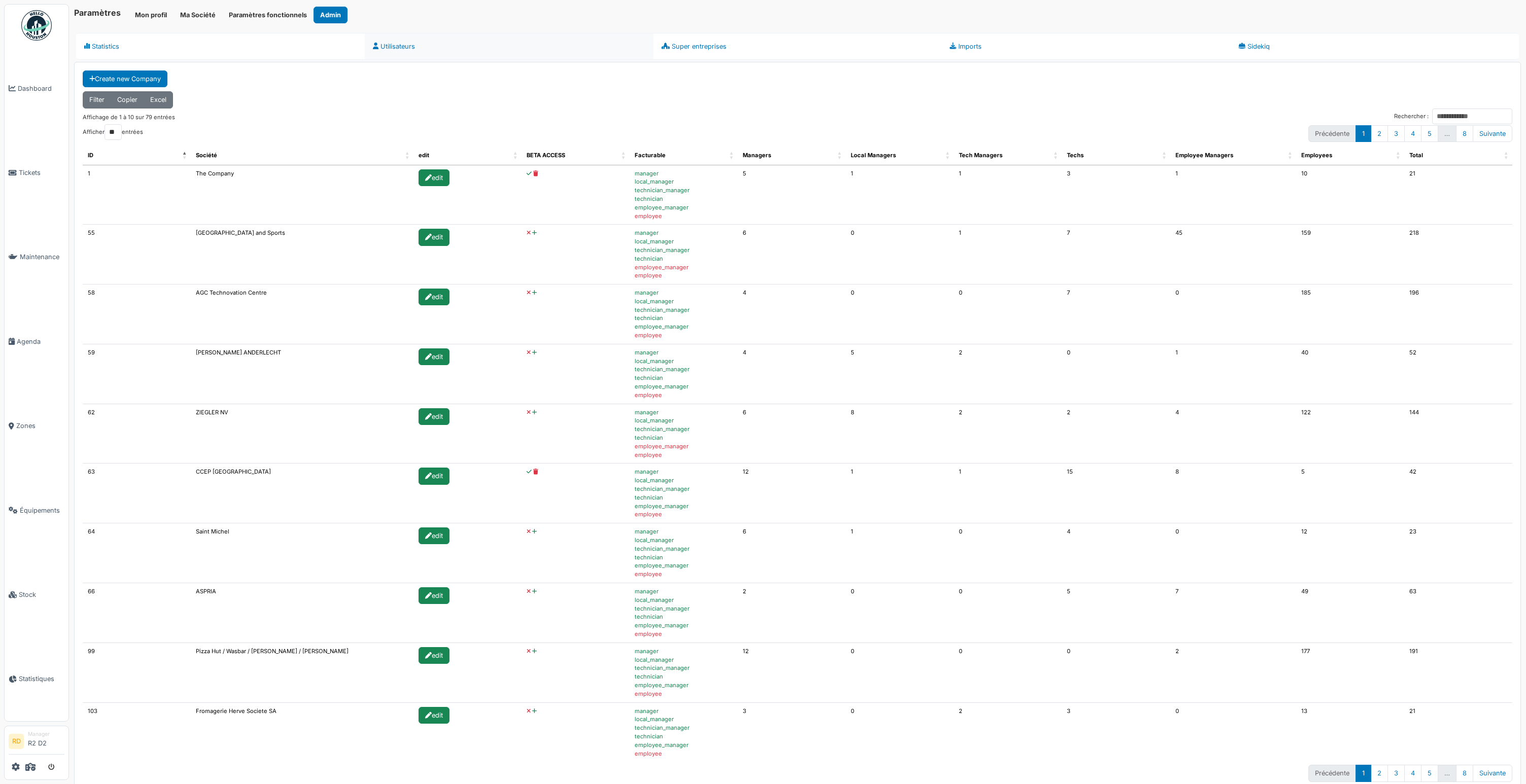
click at [400, 51] on link "Utilisateurs" at bounding box center [509, 46] width 288 height 27
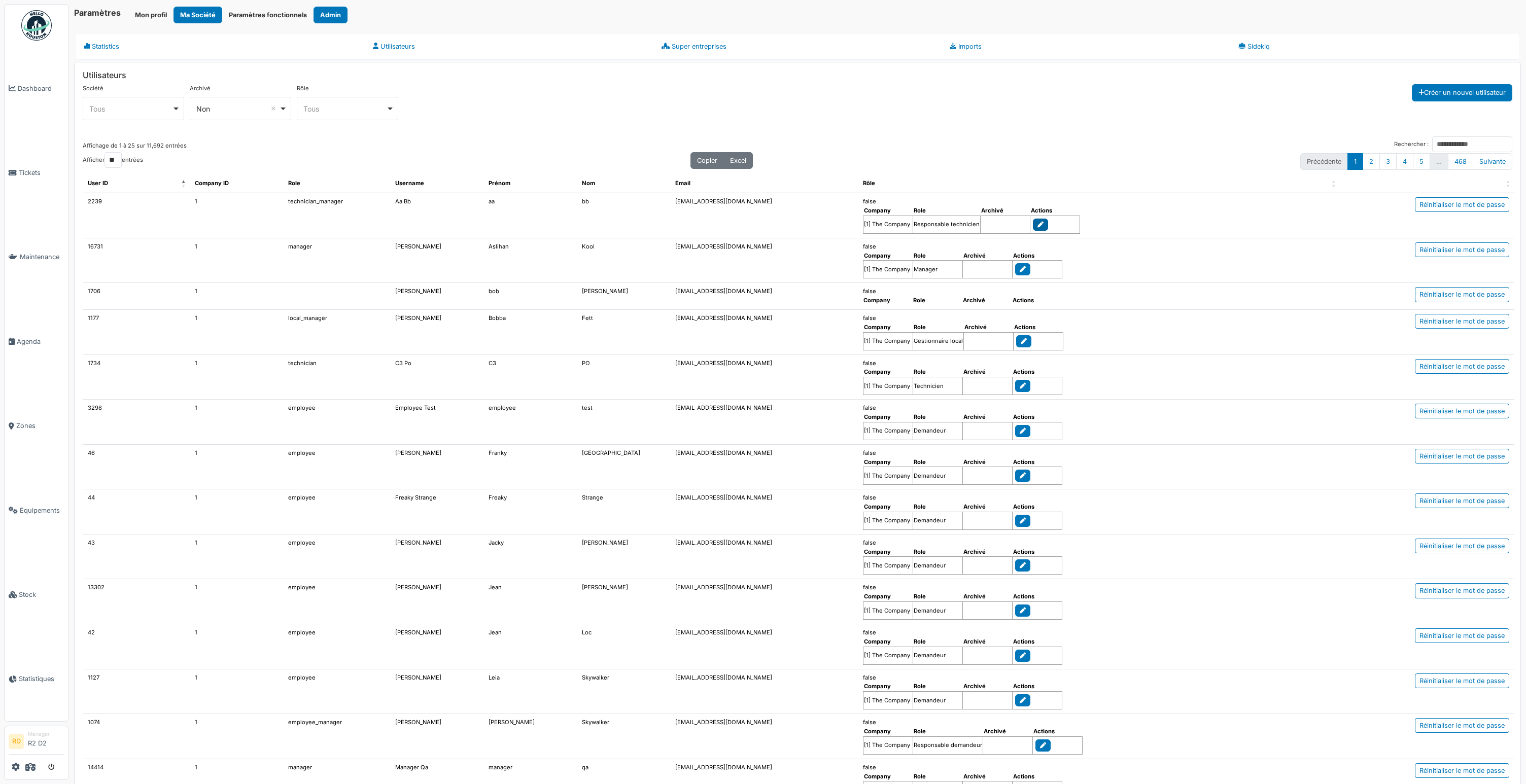
click at [1037, 222] on icon at bounding box center [1040, 224] width 6 height 6
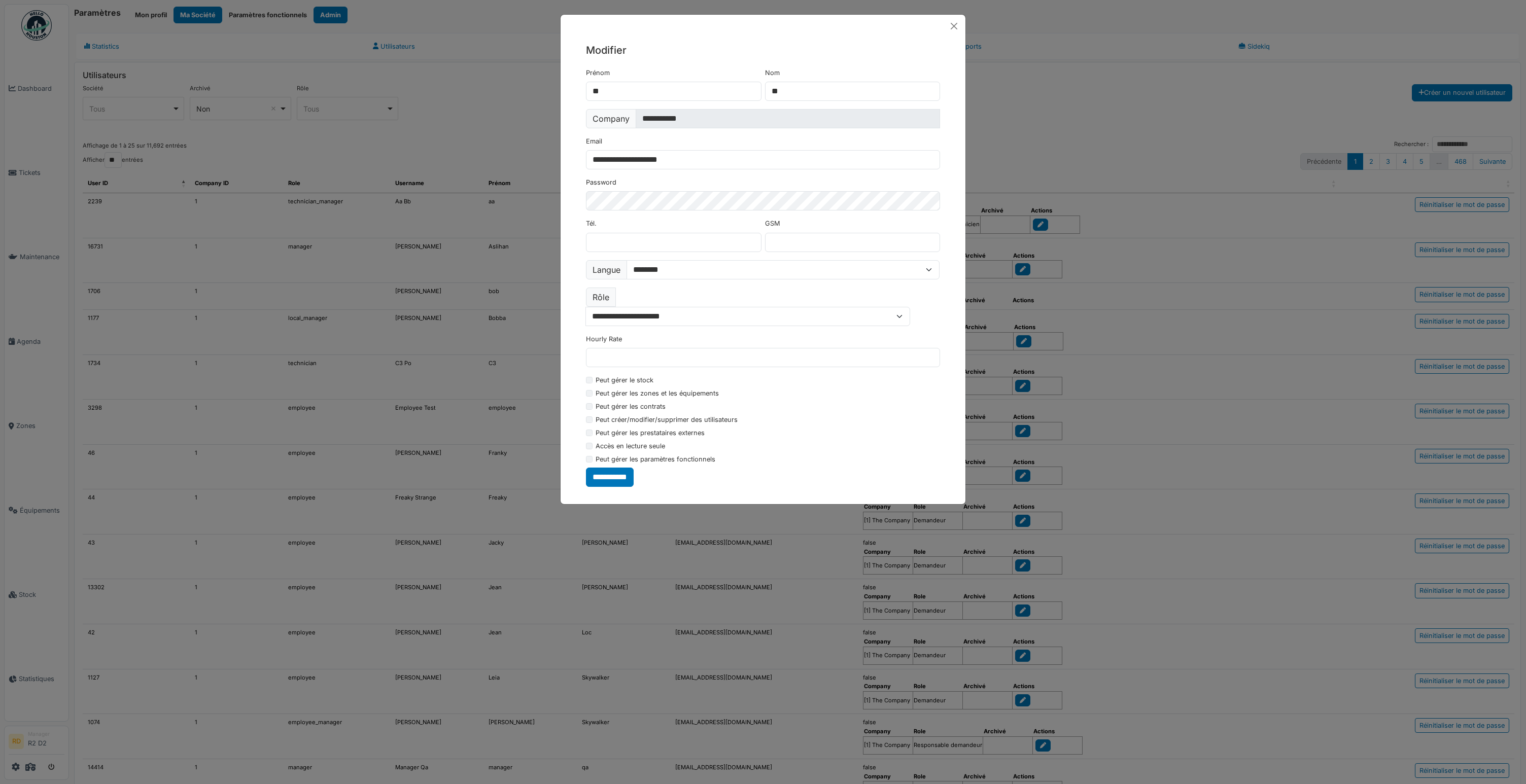
click at [1114, 221] on div "**********" at bounding box center [763, 392] width 1526 height 784
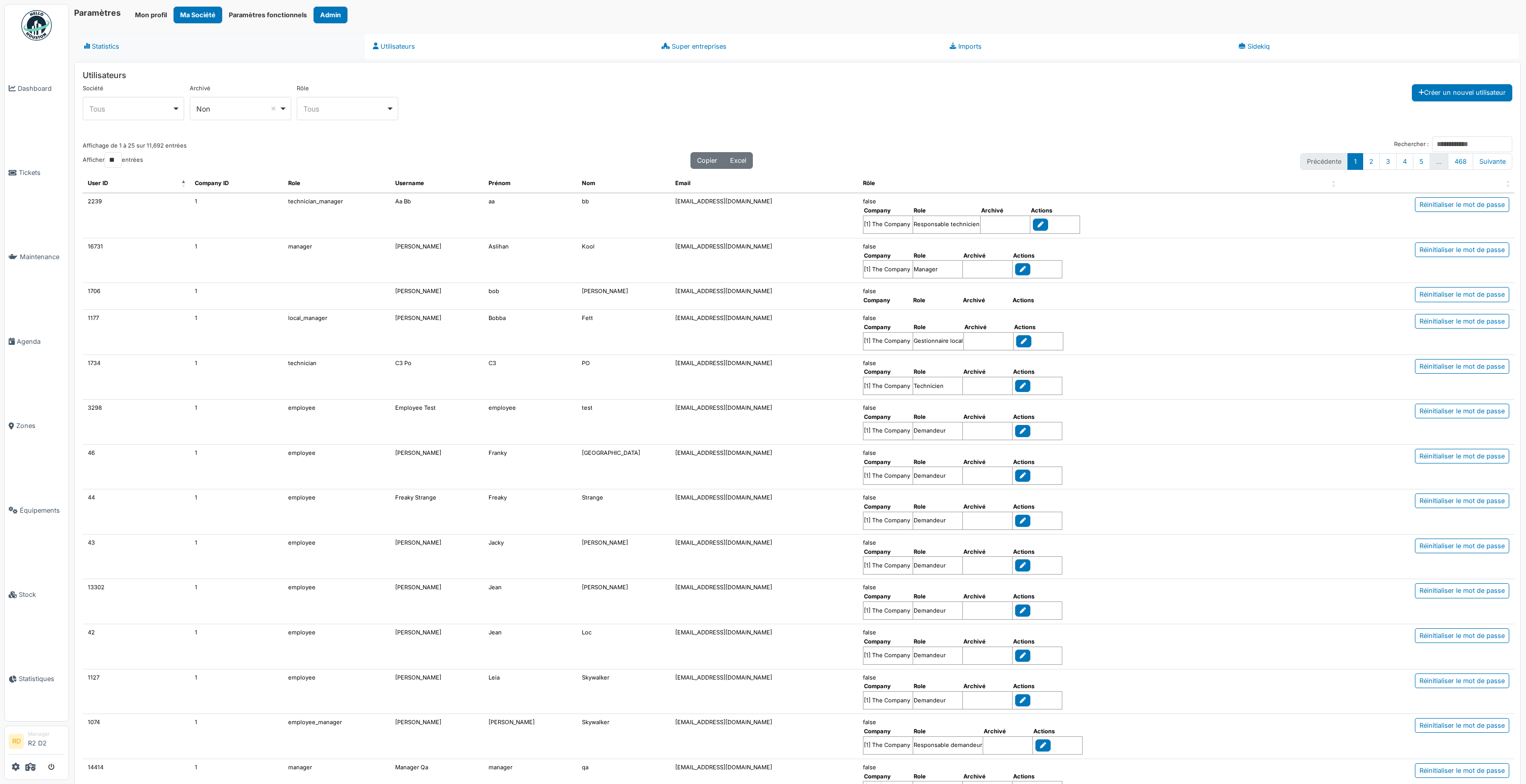
click at [104, 49] on link "Statistics" at bounding box center [220, 46] width 288 height 27
